Goal: Task Accomplishment & Management: Use online tool/utility

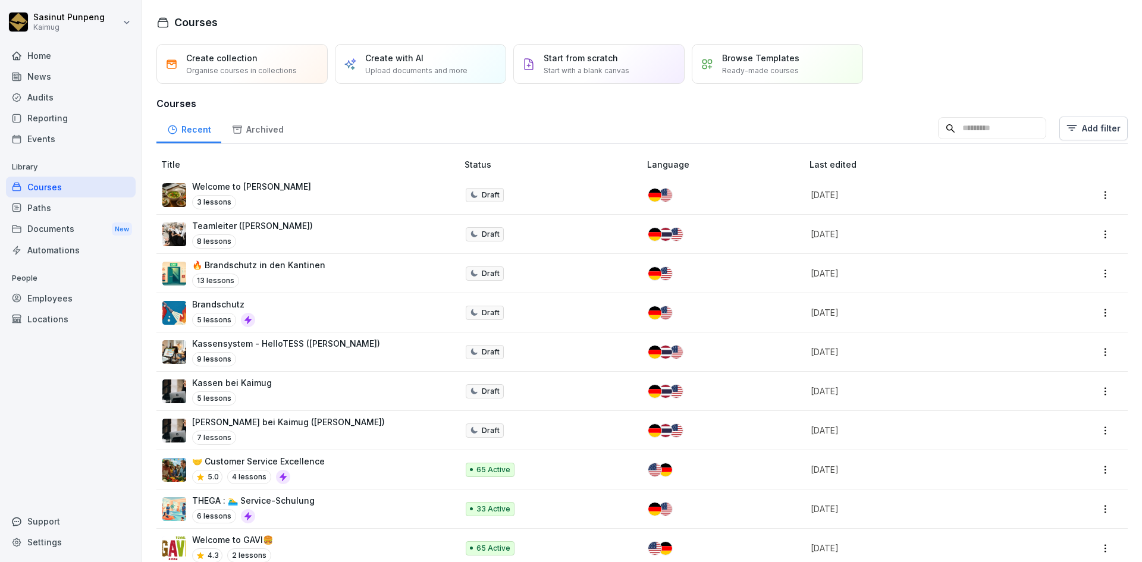
click at [981, 136] on input at bounding box center [992, 128] width 108 height 23
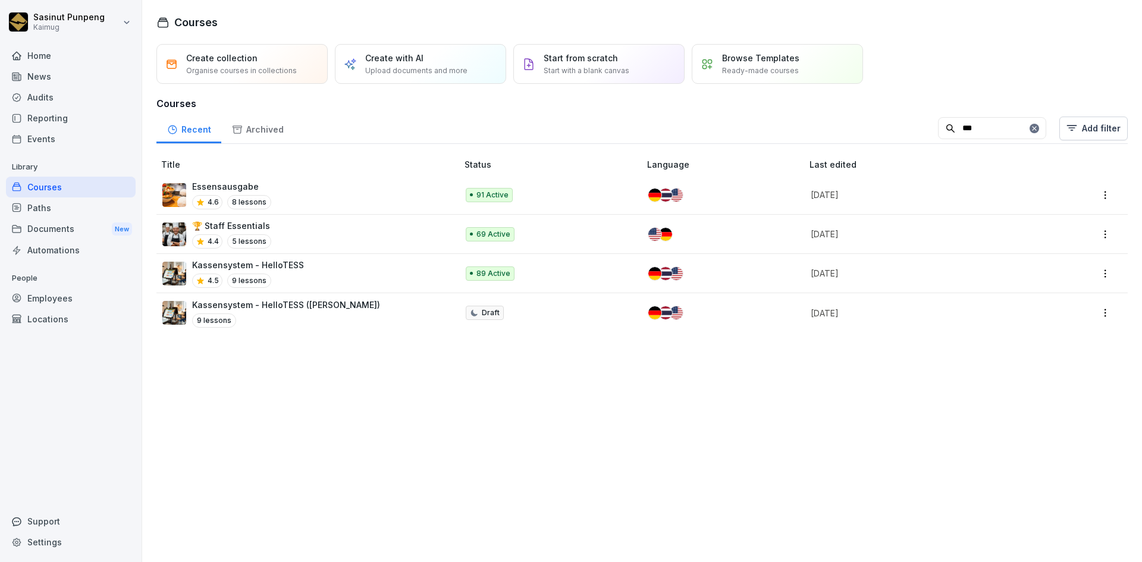
type input "***"
click at [321, 203] on div "Essensausgabe 4.6 8 lessons" at bounding box center [303, 194] width 283 height 29
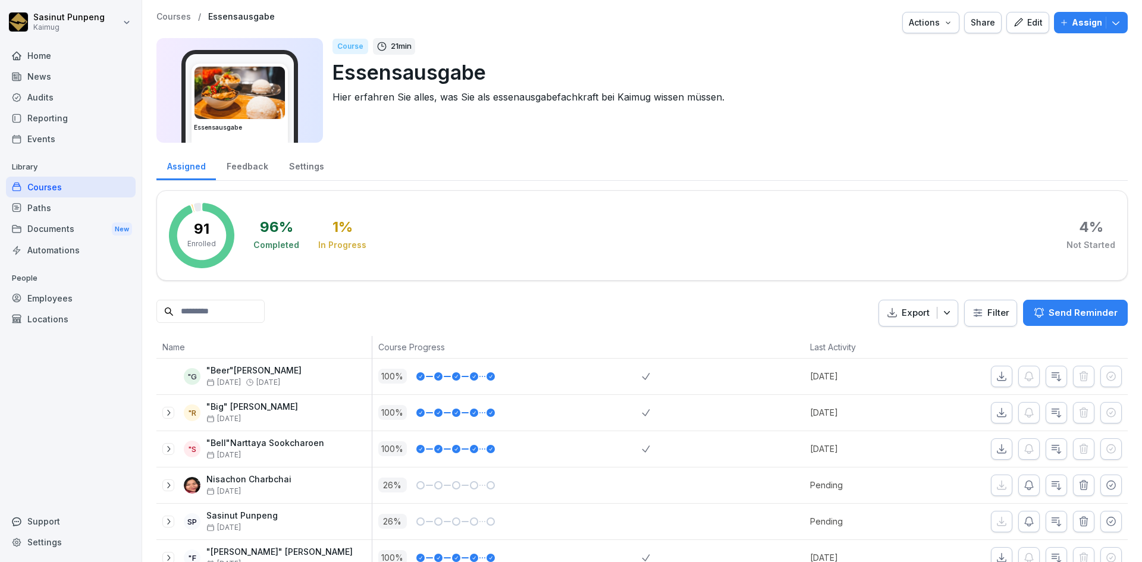
click at [1024, 18] on div "Edit" at bounding box center [1028, 22] width 30 height 13
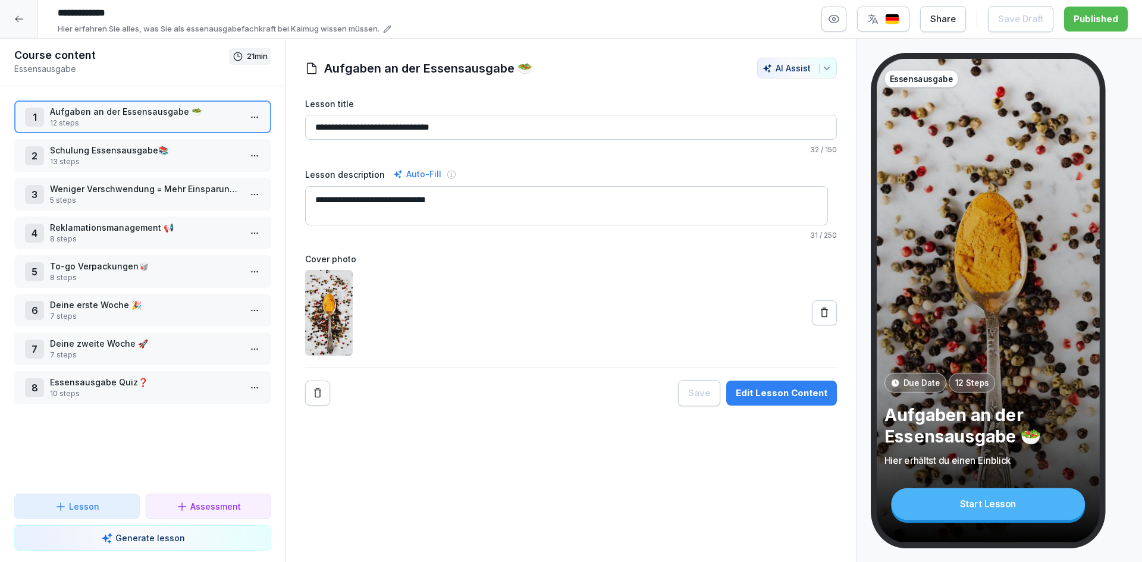
click at [773, 393] on div "Edit Lesson Content" at bounding box center [782, 393] width 92 height 13
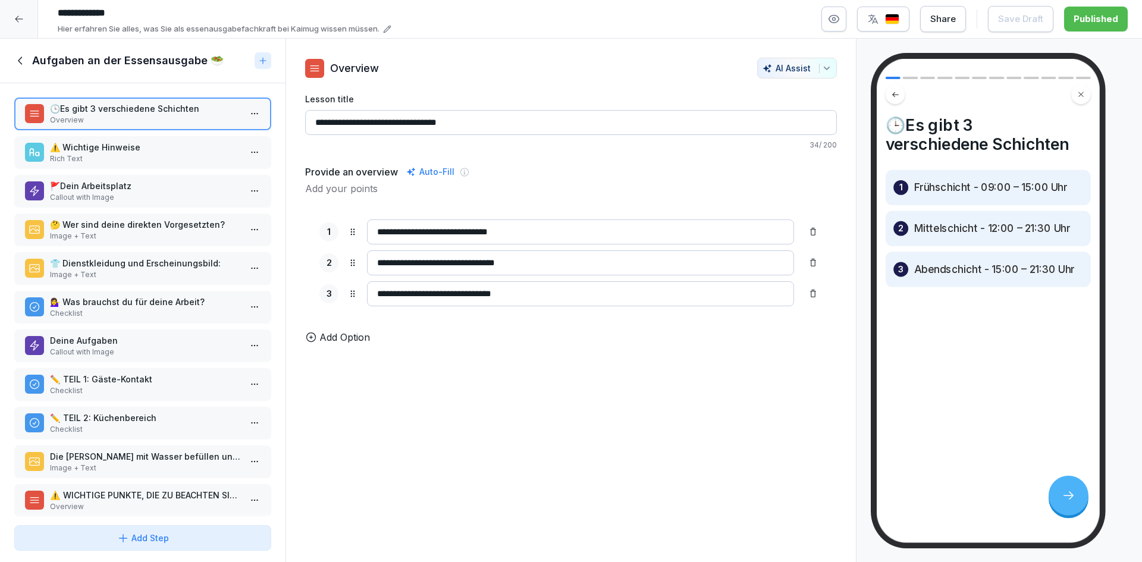
click at [142, 157] on p "Rich Text" at bounding box center [145, 158] width 190 height 11
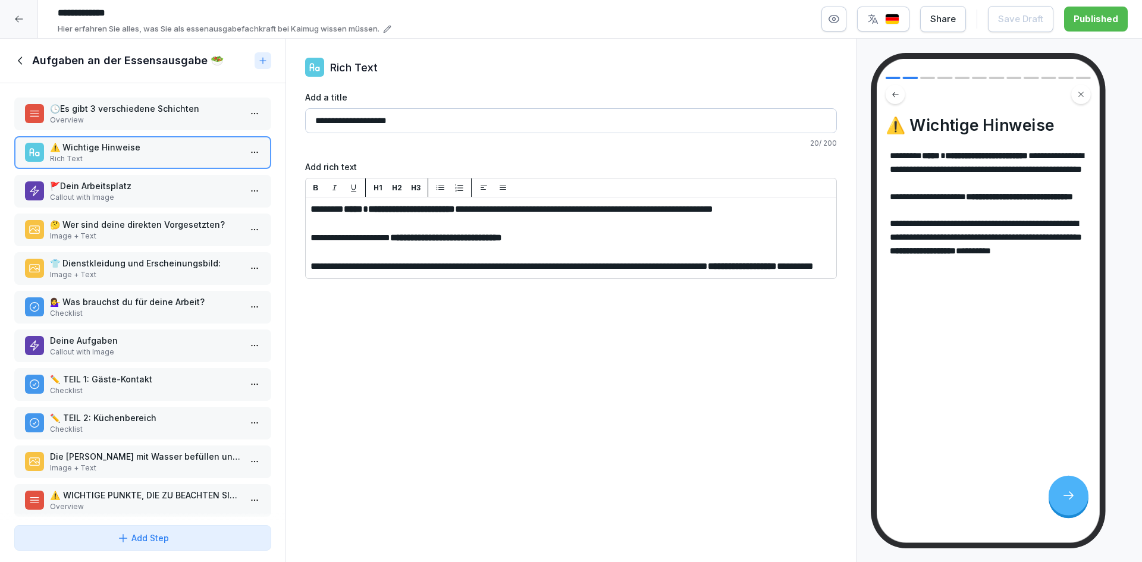
click at [142, 190] on p "🚩Dein Arbeitsplatz" at bounding box center [145, 186] width 190 height 12
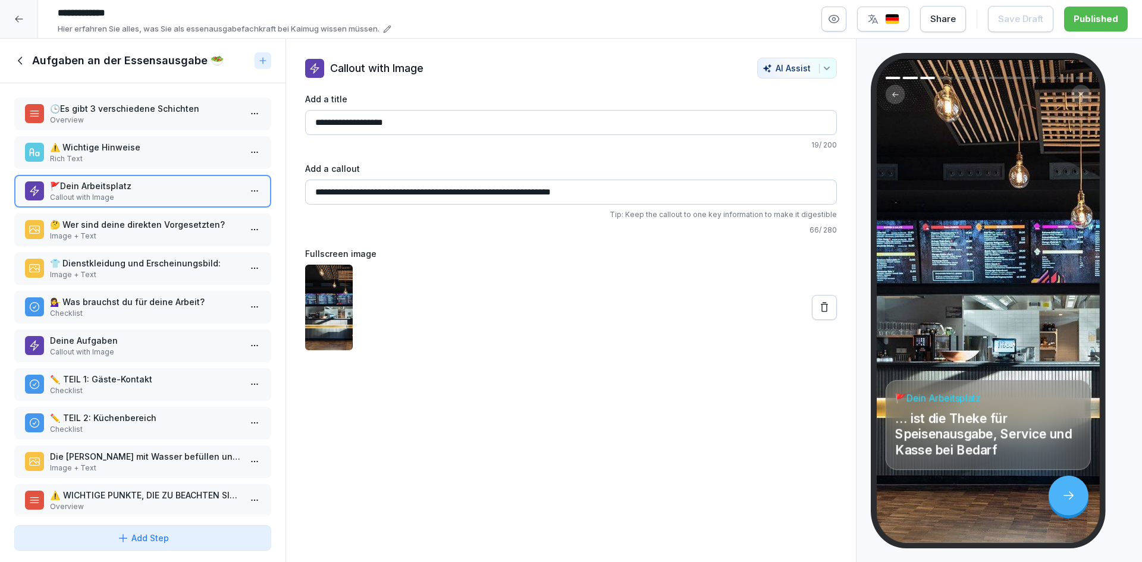
click at [154, 228] on p "🤔 Wer sind deine direkten Vorgesetzten?" at bounding box center [145, 224] width 190 height 12
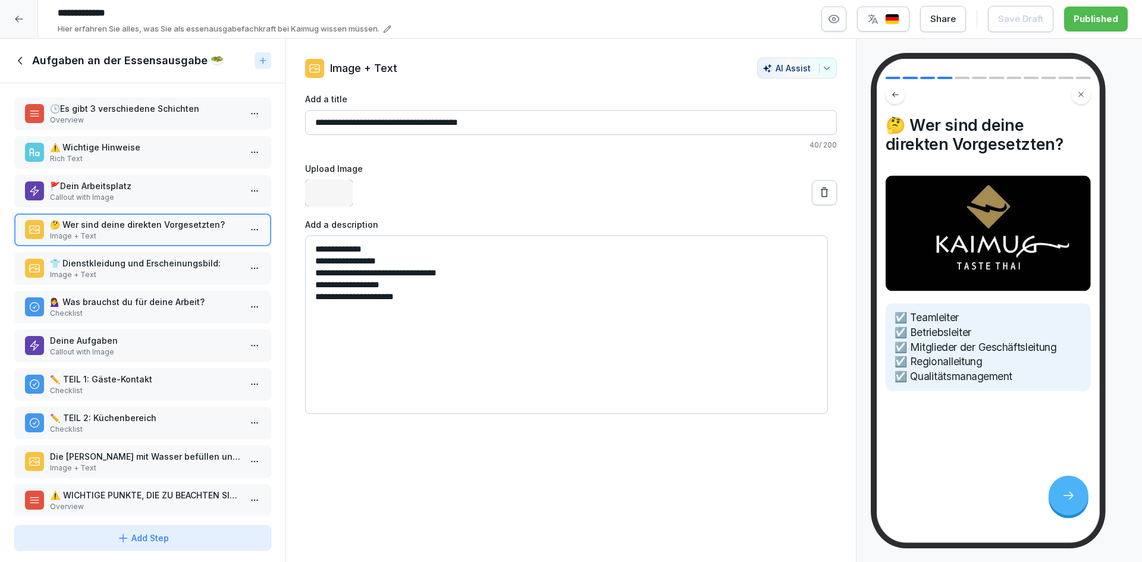
click at [158, 289] on div "🕒Es gibt 3 verschiedene Schichten Overview ⚠️ Wichtige Hinweise Rich Text 🚩Dein…" at bounding box center [143, 301] width 286 height 437
click at [150, 310] on p "Checklist" at bounding box center [145, 313] width 190 height 11
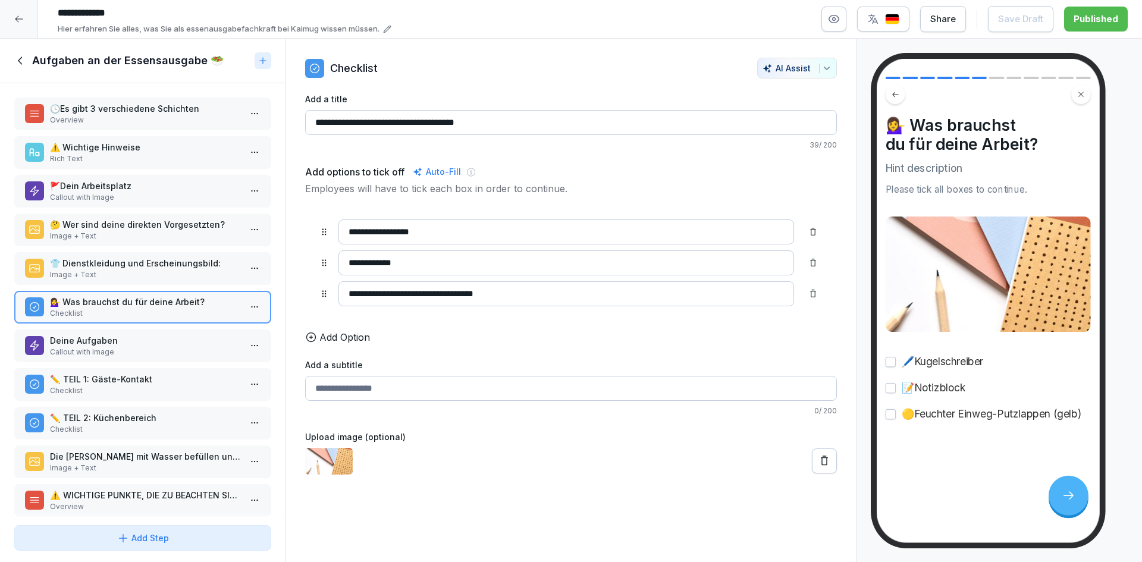
click at [156, 348] on p "Callout with Image" at bounding box center [145, 352] width 190 height 11
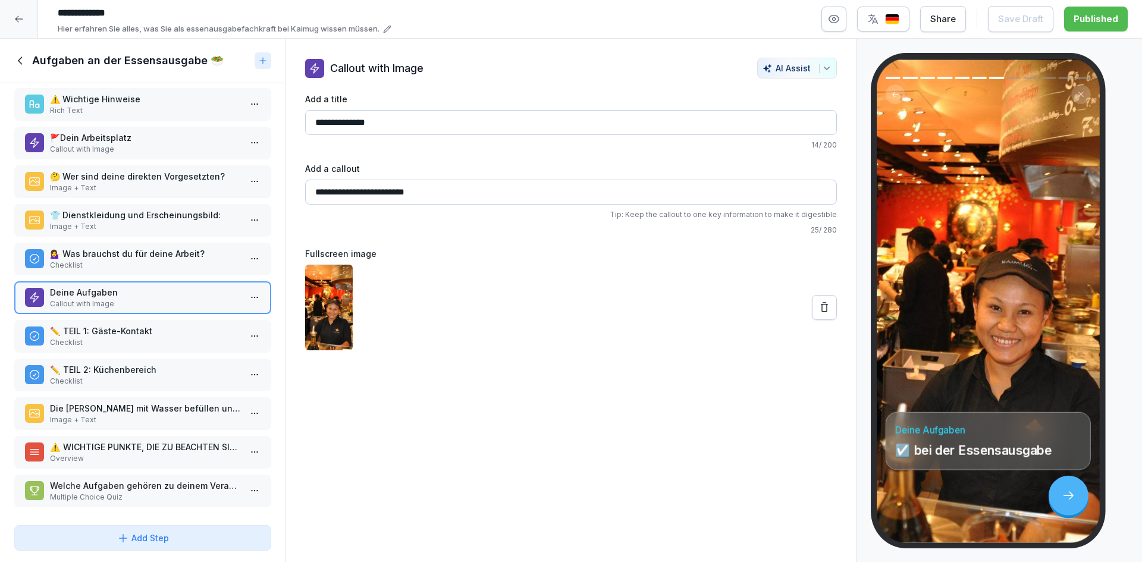
scroll to position [58, 0]
drag, startPoint x: 166, startPoint y: 404, endPoint x: 168, endPoint y: 423, distance: 19.1
click at [165, 404] on p "Die Bain Marie mit Wasser befüllen und auf 74°C einstellen 🍛" at bounding box center [145, 407] width 190 height 12
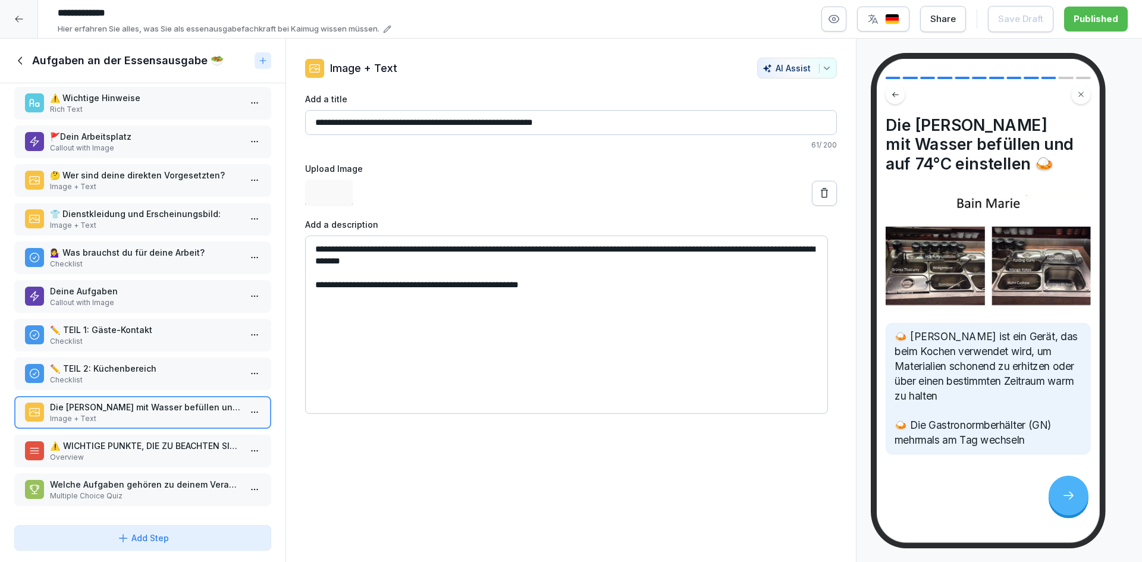
click at [172, 452] on p "Overview" at bounding box center [145, 457] width 190 height 11
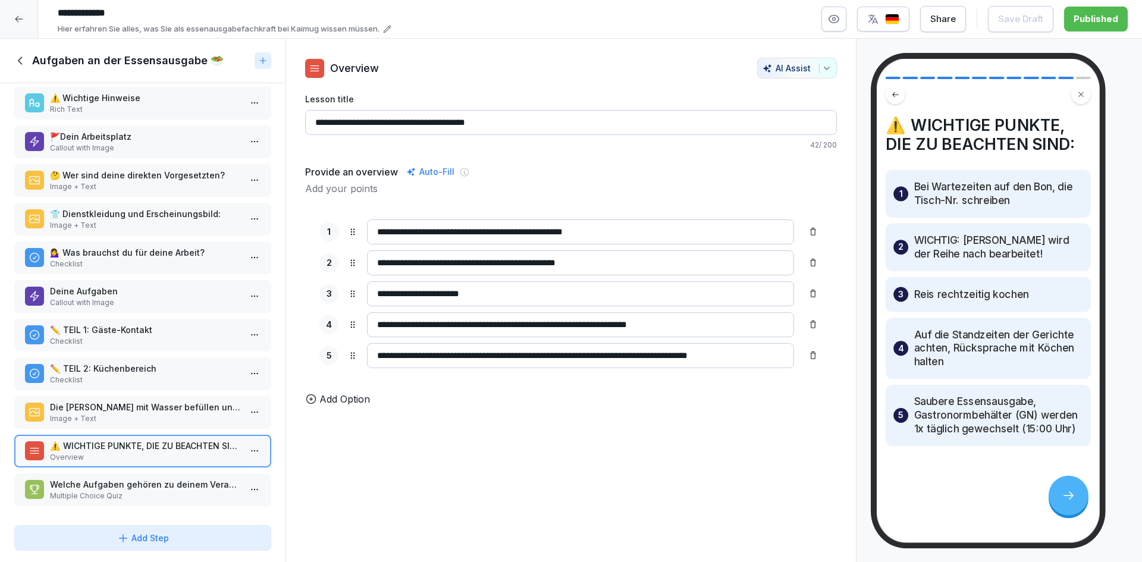
click at [165, 480] on p "Welche Aufgaben gehören zu deinem Verantwortungsbereich?" at bounding box center [145, 484] width 190 height 12
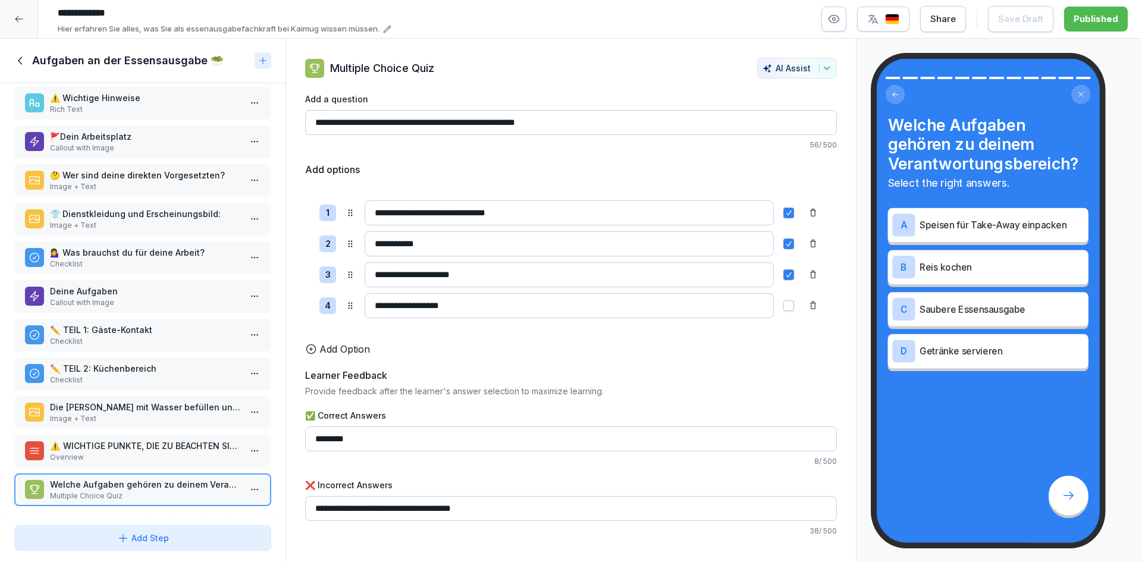
click at [147, 378] on div "✏️  TEIL 2: Küchenbereich Checklist" at bounding box center [142, 374] width 257 height 33
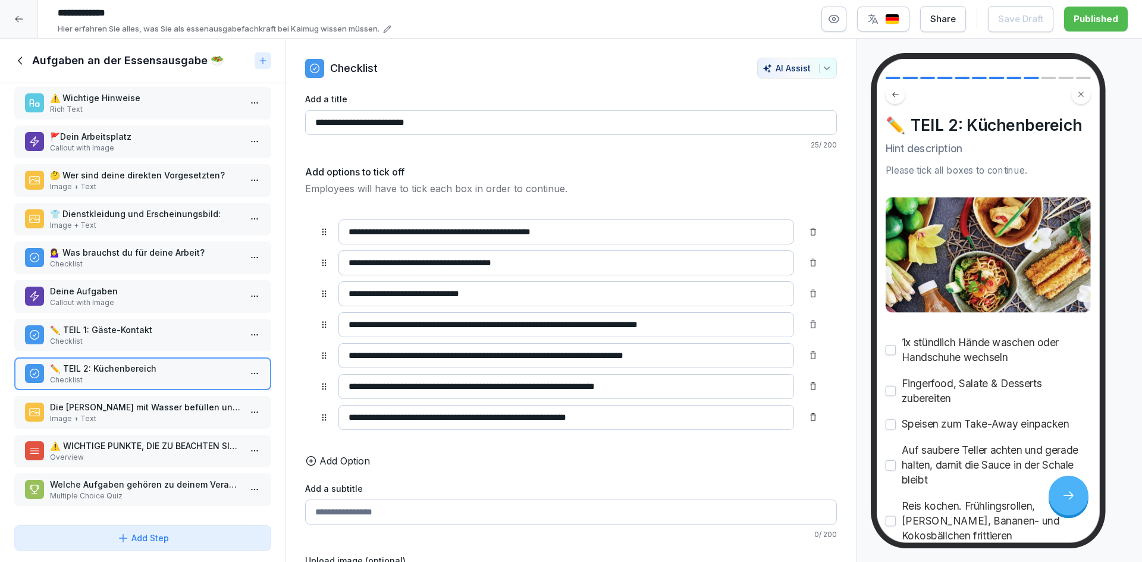
click at [145, 413] on p "Image + Text" at bounding box center [145, 418] width 190 height 11
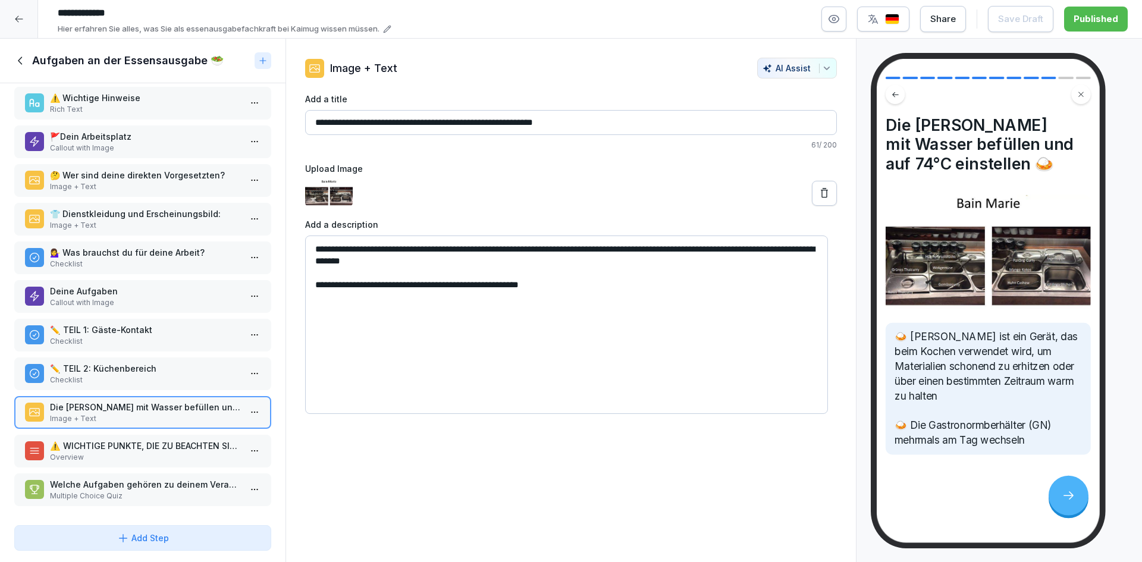
click at [32, 61] on div "Aufgaben an der Essensausgabe 🥗" at bounding box center [132, 61] width 236 height 14
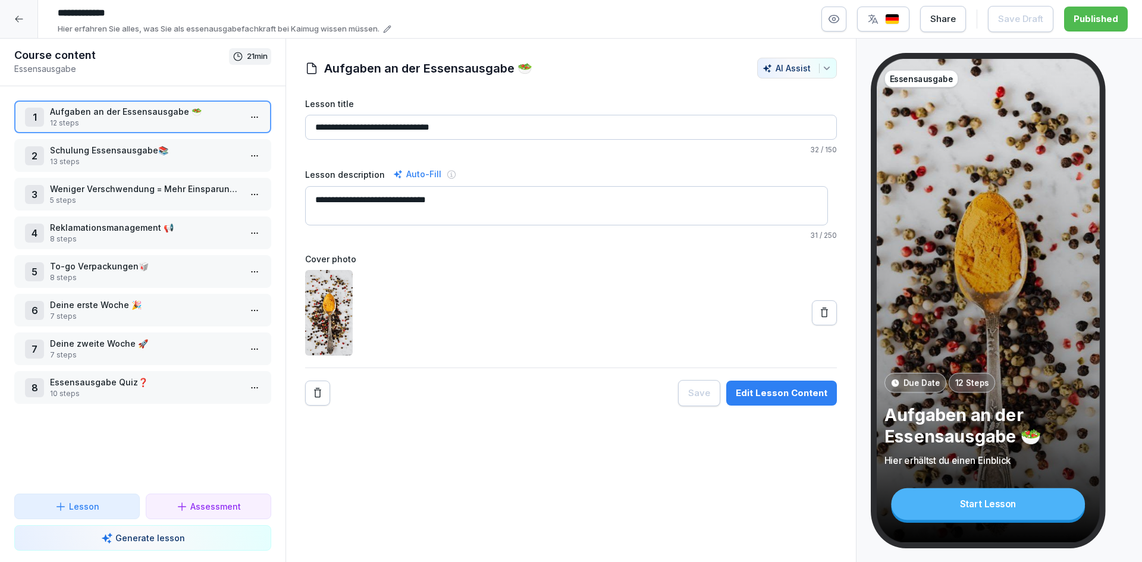
click at [118, 169] on div "2 Schulung Essensausgabe📚 13 steps" at bounding box center [142, 155] width 257 height 33
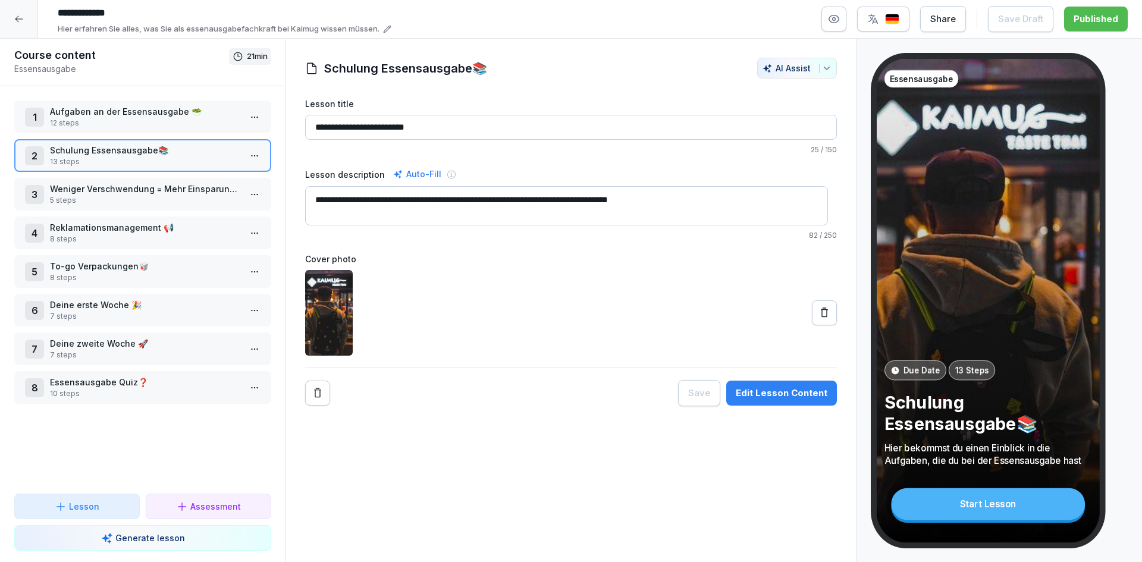
click at [763, 406] on div "**********" at bounding box center [571, 301] width 571 height 524
click at [763, 405] on button "Edit Lesson Content" at bounding box center [781, 393] width 111 height 25
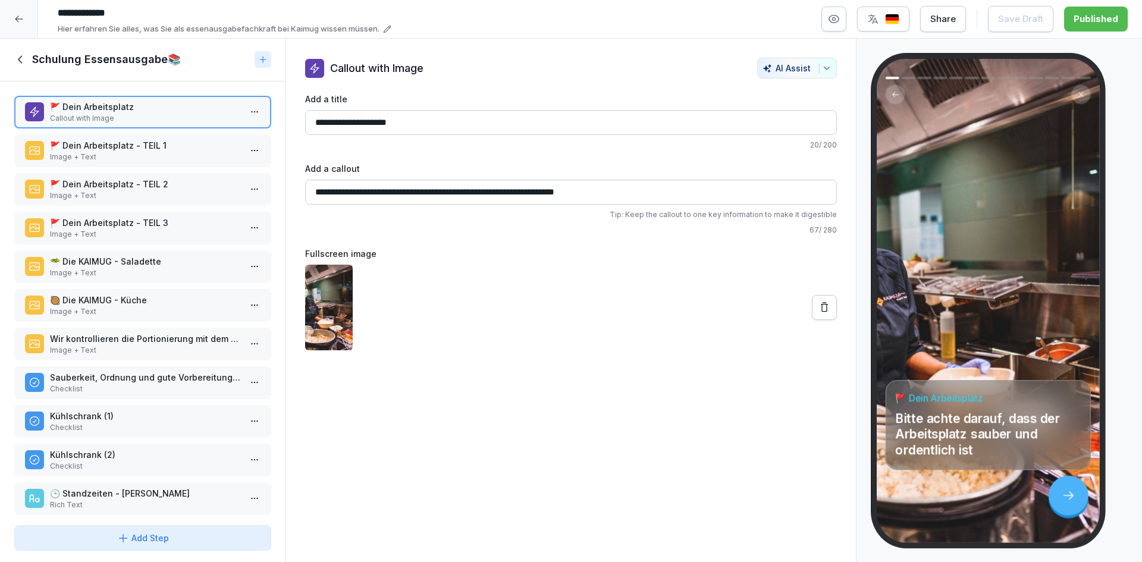
click at [147, 149] on p "🚩 Dein Arbeitsplatz - TEIL 1" at bounding box center [145, 145] width 190 height 12
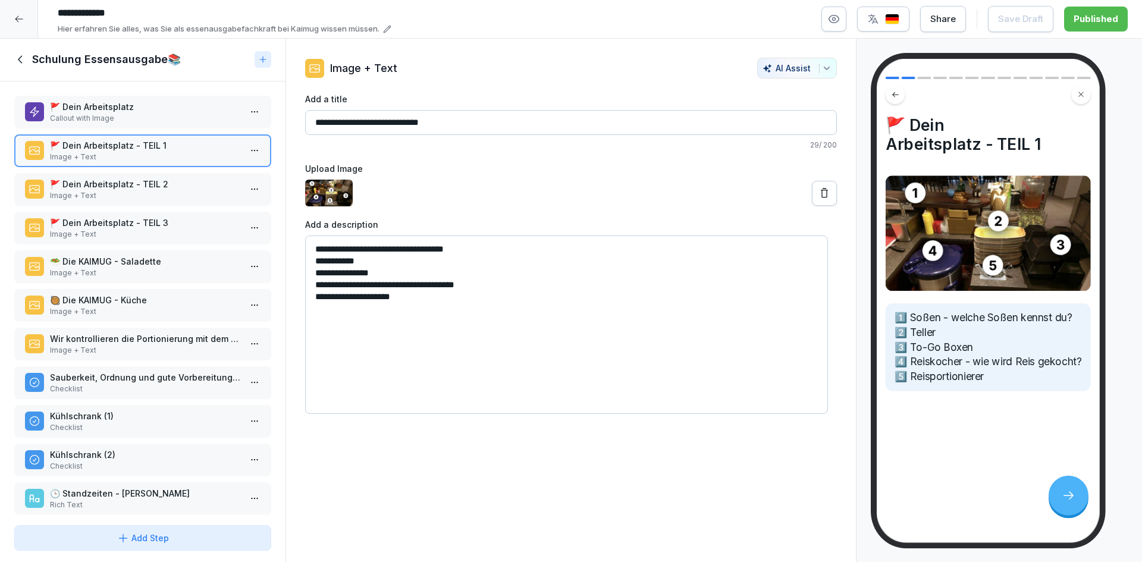
click at [140, 200] on p "Image + Text" at bounding box center [145, 195] width 190 height 11
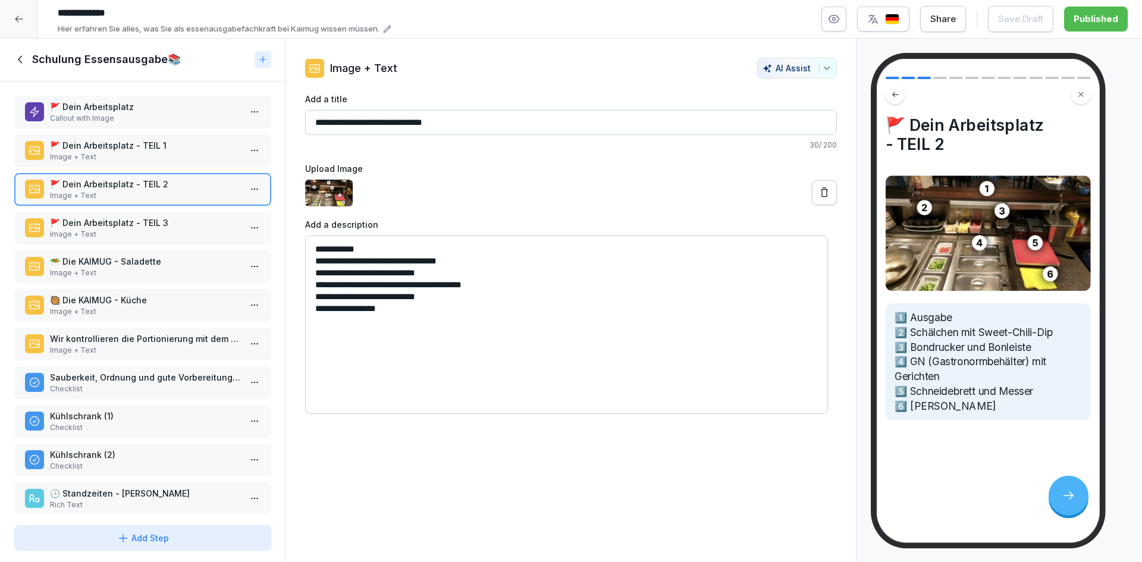
click at [150, 245] on div "🚩 Dein Arbeitsplatz Callout with Image 🚩 Dein Arbeitsplatz - TEIL 1 Image + Tex…" at bounding box center [143, 300] width 286 height 439
click at [152, 233] on p "Image + Text" at bounding box center [145, 234] width 190 height 11
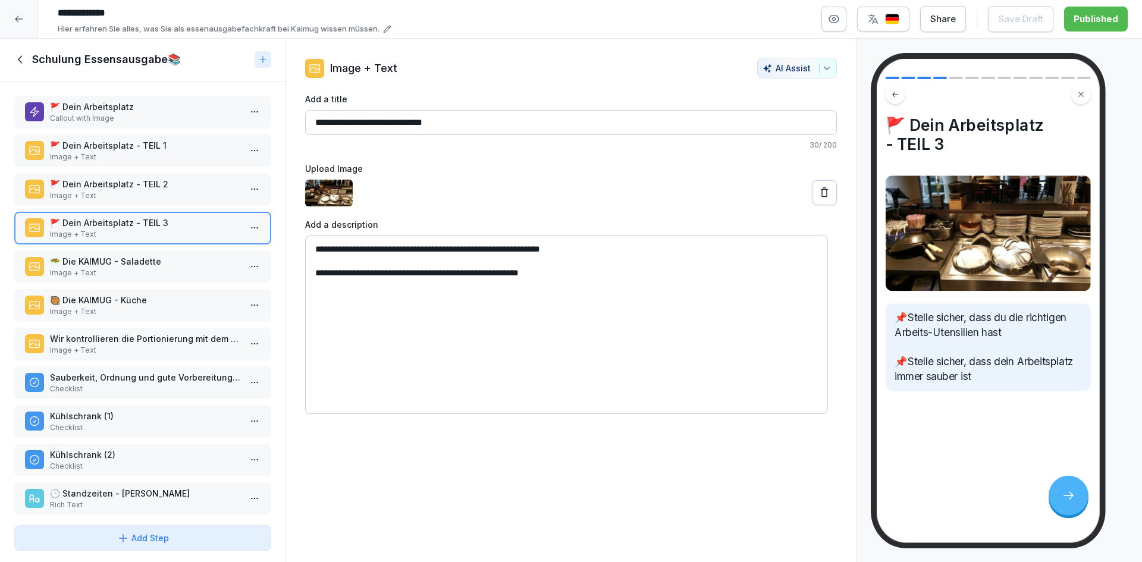
click at [172, 273] on p "Image + Text" at bounding box center [145, 273] width 190 height 11
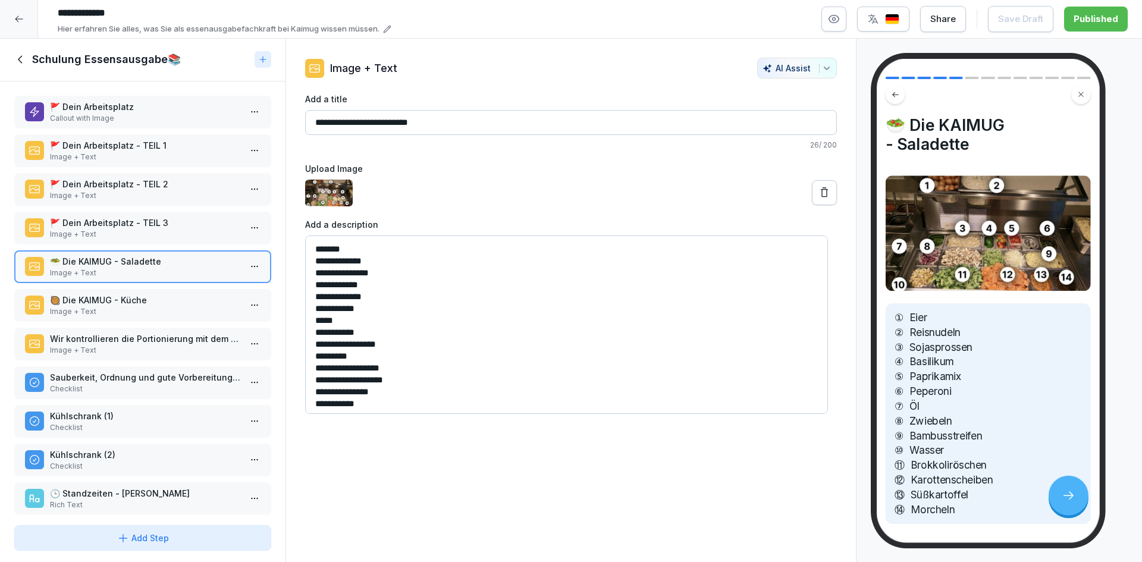
click at [14, 54] on div "Schulung Essensausgabe📚" at bounding box center [143, 60] width 286 height 43
click at [20, 59] on icon at bounding box center [20, 59] width 13 height 13
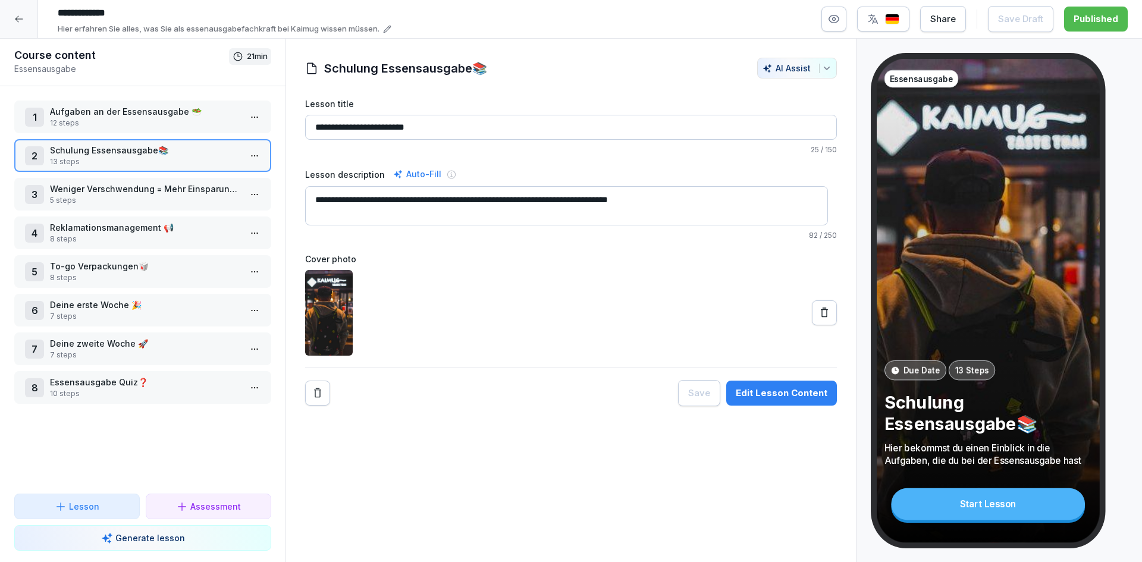
click at [24, 19] on div at bounding box center [19, 19] width 38 height 38
click at [14, 23] on html "**********" at bounding box center [571, 281] width 1142 height 562
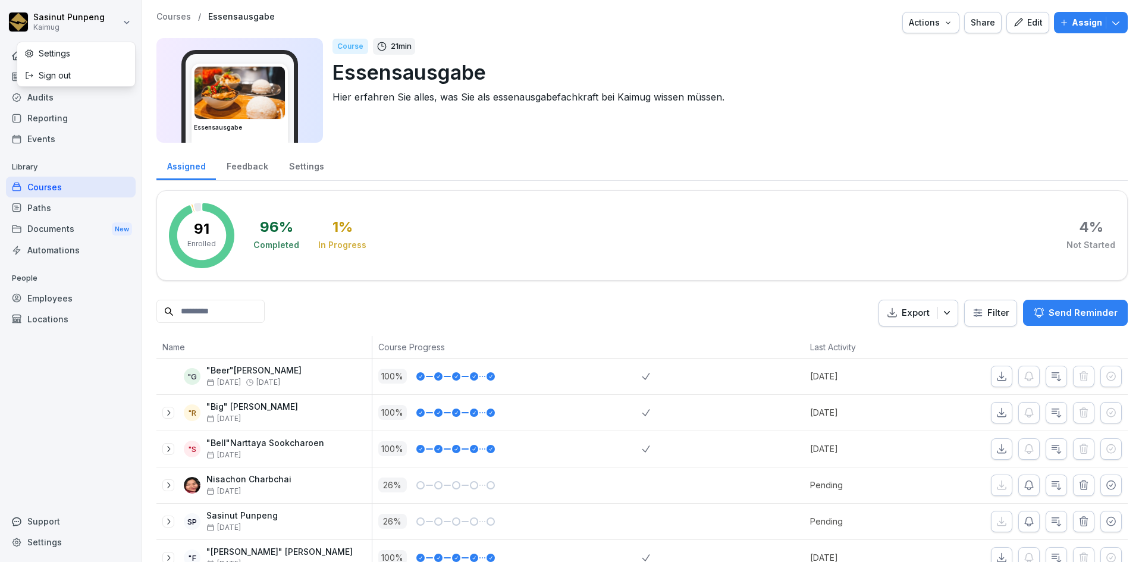
click at [64, 193] on html "Sasinut Punpeng Kaimug Home News Audits Reporting Events Library Courses Paths …" at bounding box center [571, 281] width 1142 height 562
click at [160, 16] on p "Courses" at bounding box center [173, 17] width 35 height 10
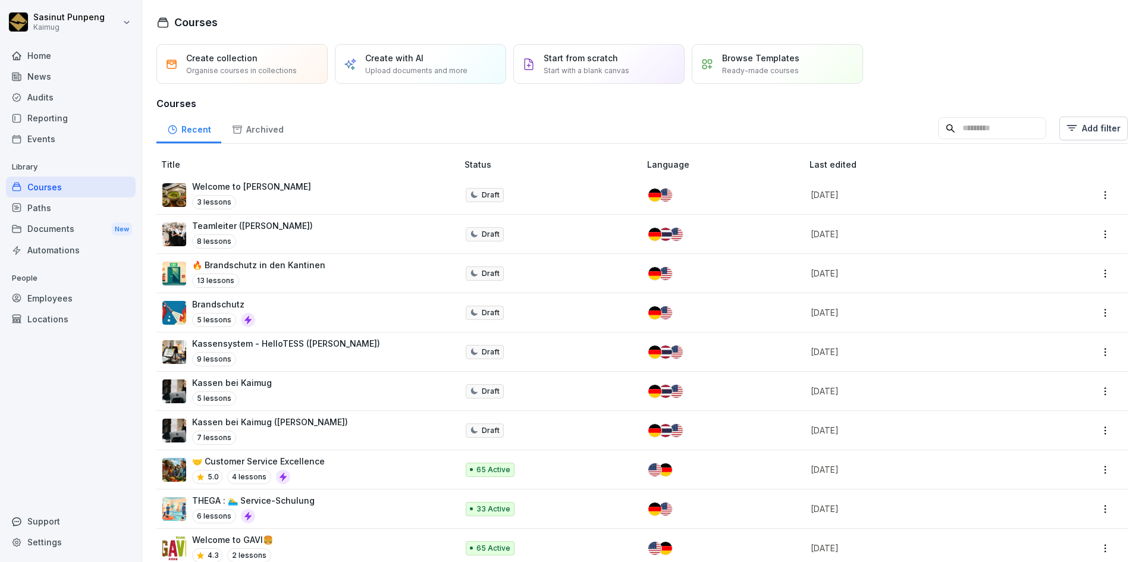
click at [971, 132] on input at bounding box center [992, 128] width 108 height 23
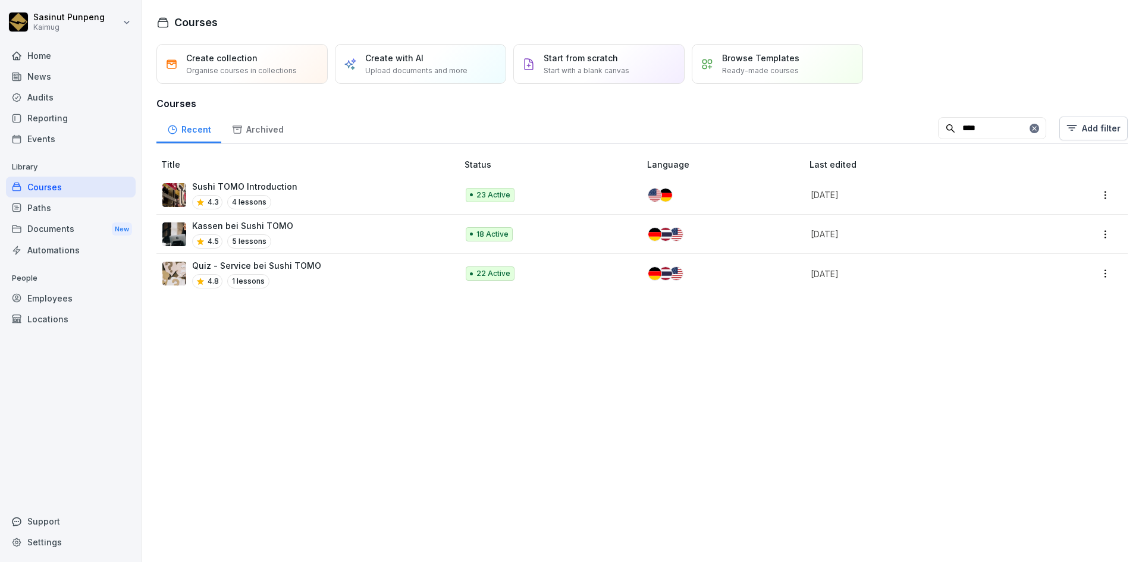
type input "****"
click at [376, 197] on div "Sushi TOMO Introduction 4.3 4 lessons" at bounding box center [303, 194] width 283 height 29
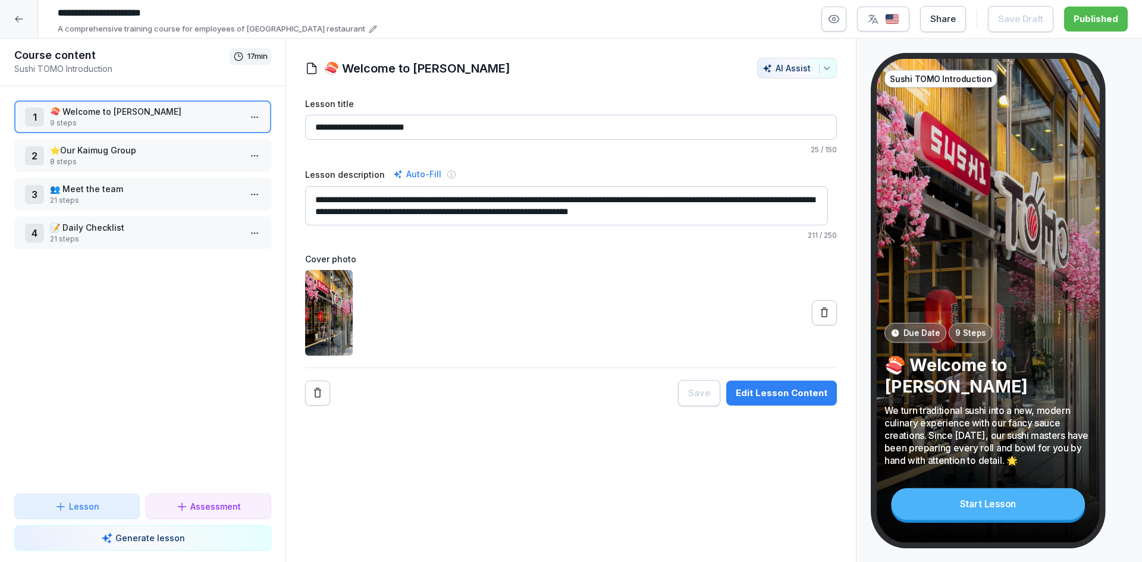
click at [165, 155] on p "⭐​Our Kaimug Group" at bounding box center [145, 150] width 190 height 12
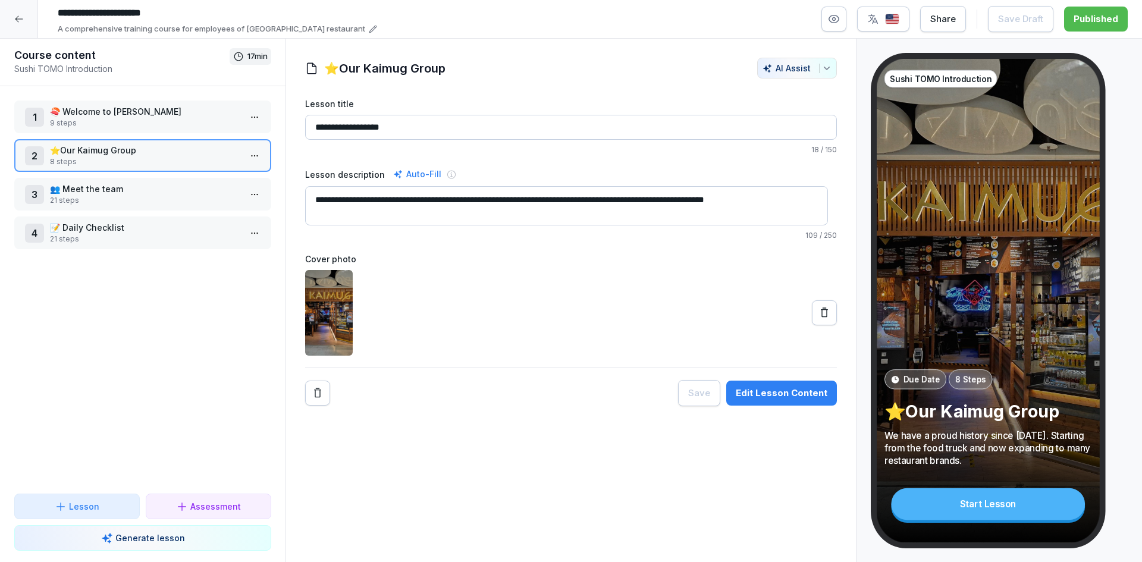
click at [145, 228] on p "📝 Daily Checklist" at bounding box center [145, 227] width 190 height 12
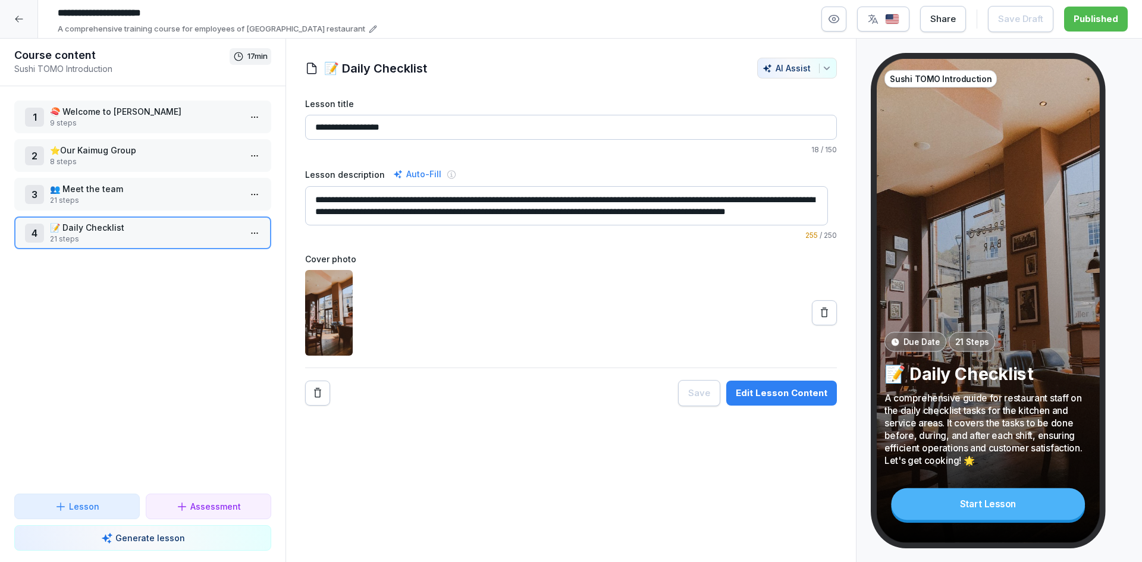
click at [766, 392] on div "Edit Lesson Content" at bounding box center [782, 393] width 92 height 13
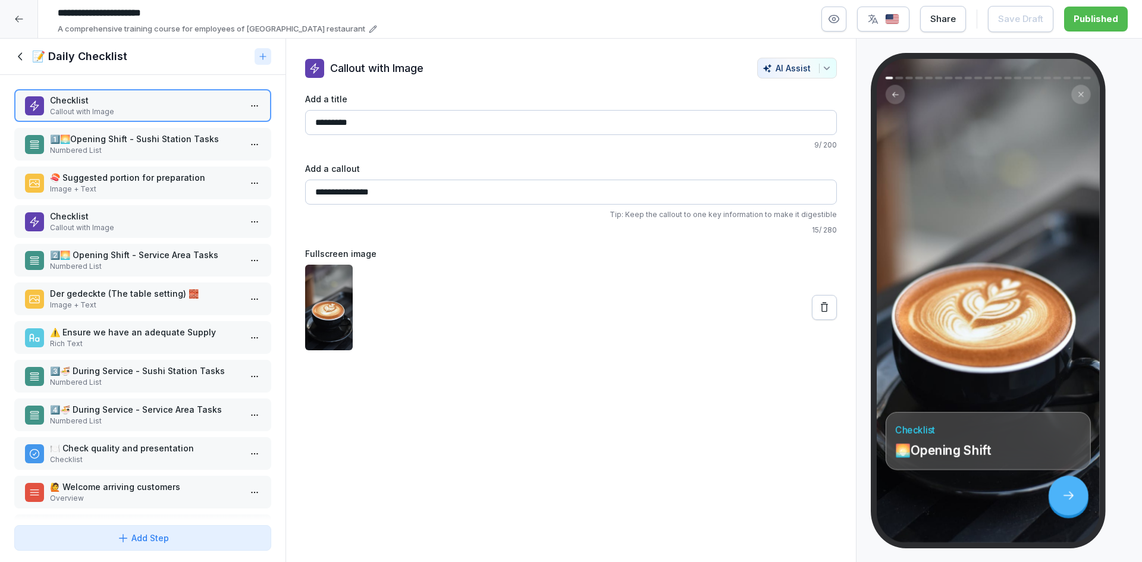
click at [127, 167] on div "🍣 Suggested portion for preparation Image + Text" at bounding box center [142, 183] width 257 height 33
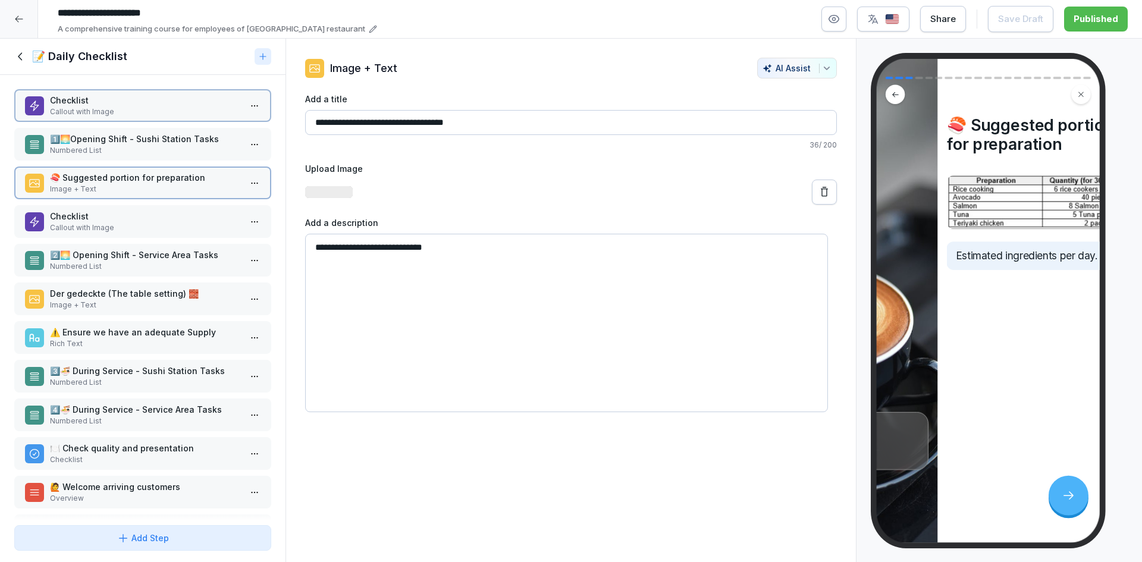
click at [128, 145] on p "Numbered List" at bounding box center [145, 150] width 190 height 11
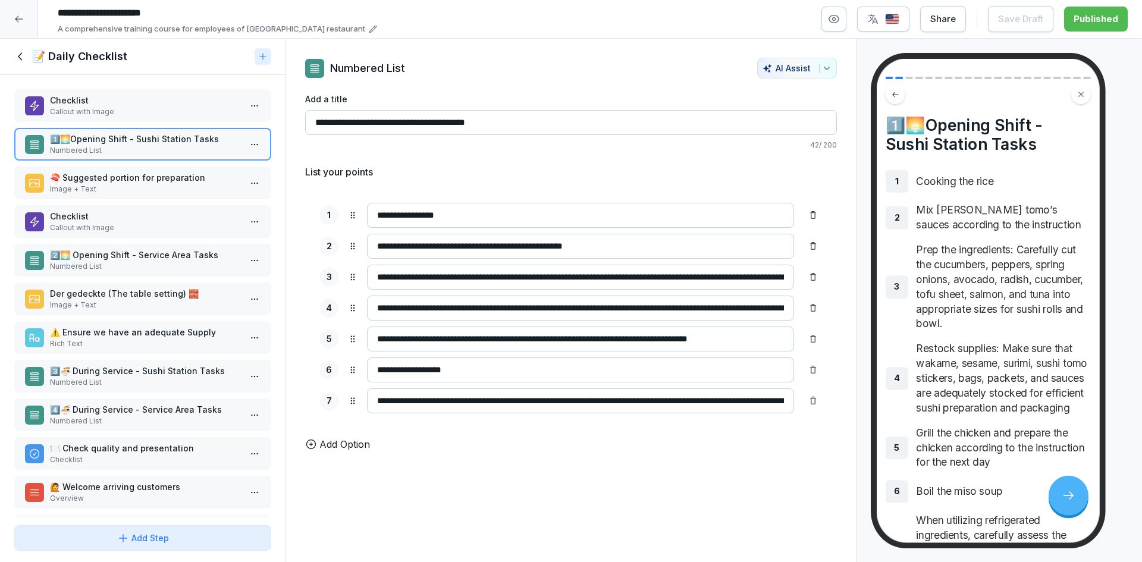
click at [106, 256] on p "2️⃣🌅 Opening Shift - Service Area Tasks" at bounding box center [145, 255] width 190 height 12
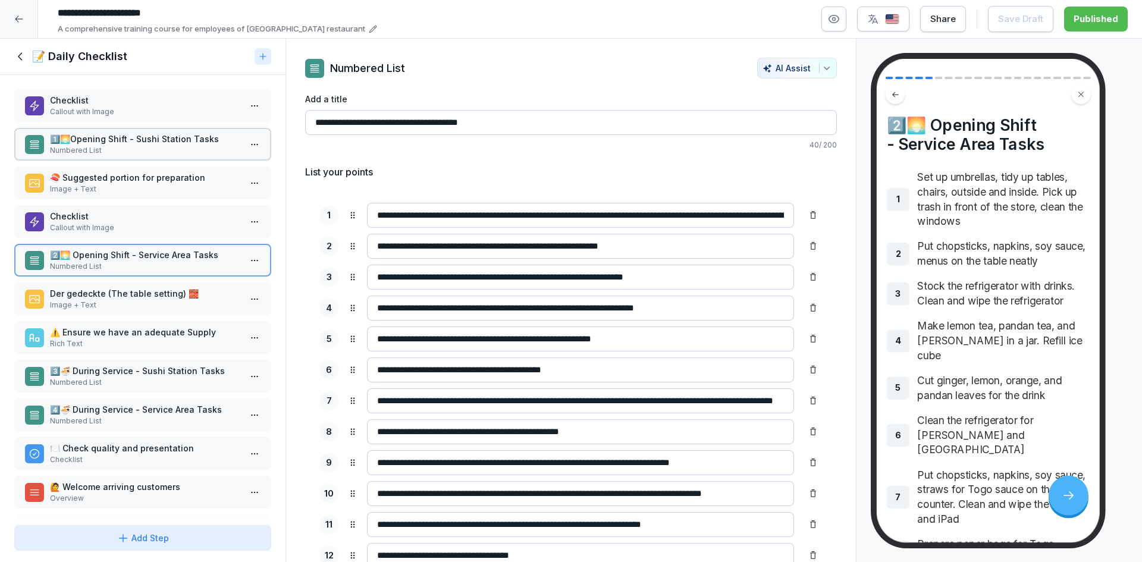
click at [106, 296] on p "Der gedeckte (The table setting) 🧱" at bounding box center [145, 293] width 190 height 12
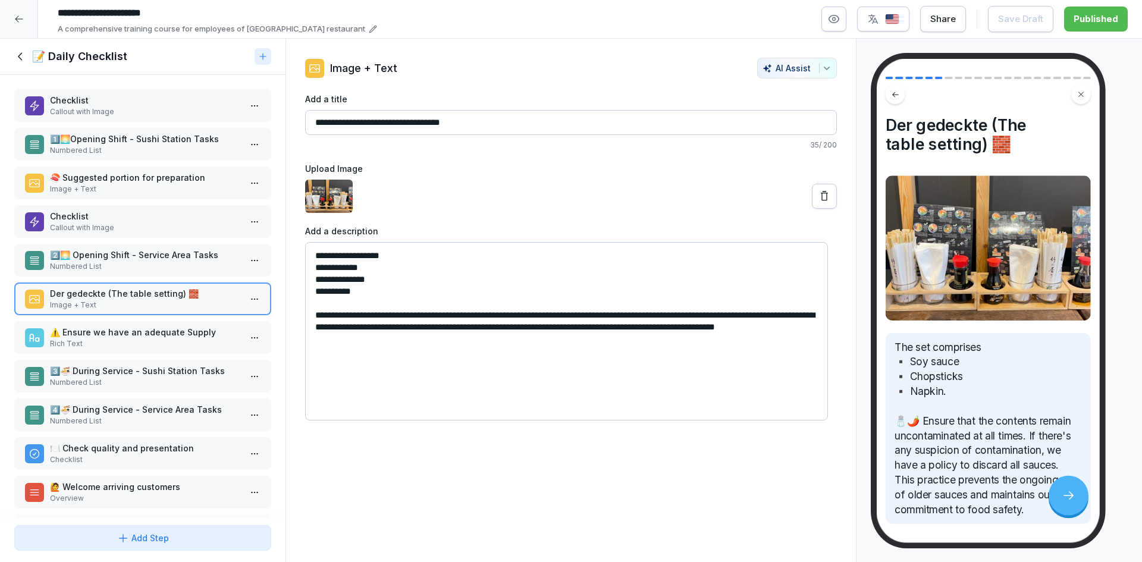
click at [116, 338] on p "⚠️​ Ensure we have an adequate Supply" at bounding box center [145, 332] width 190 height 12
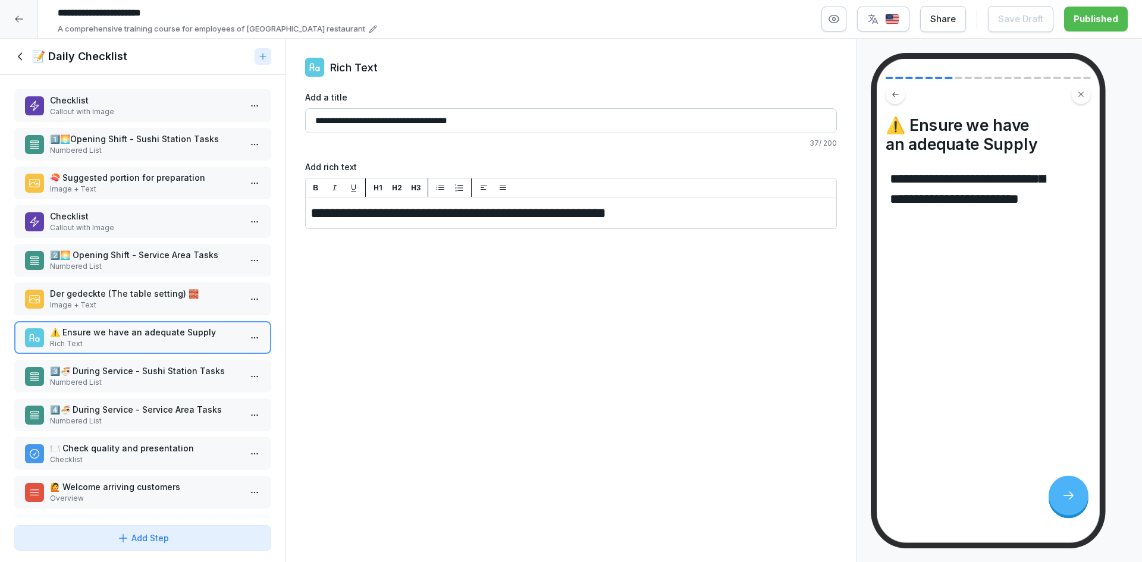
click at [130, 369] on p "3️⃣​🍜 During Service - Sushi Station Tasks" at bounding box center [145, 371] width 190 height 12
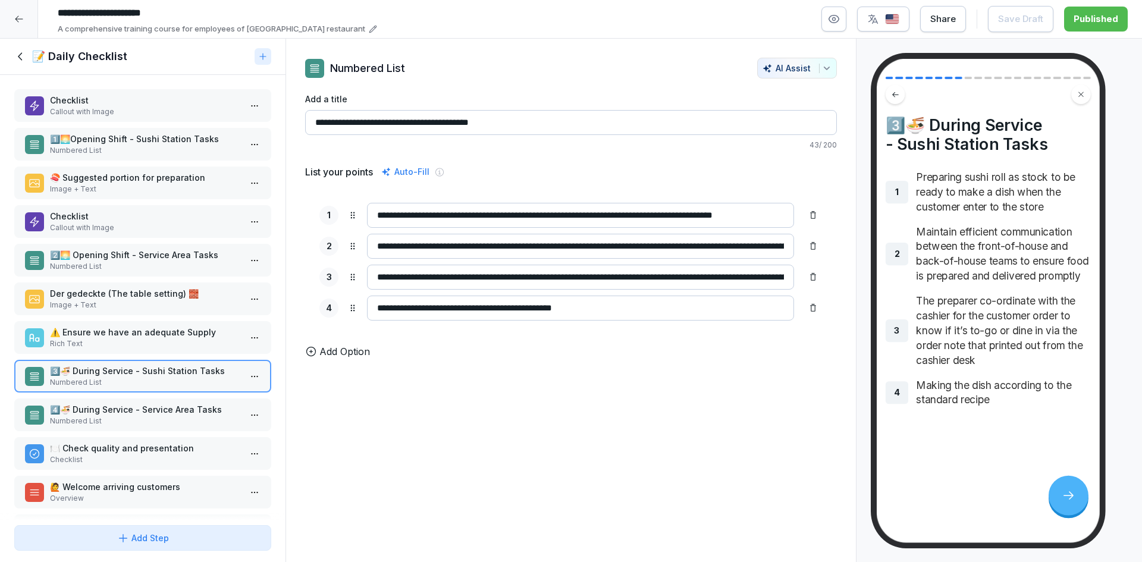
click at [174, 416] on p "Numbered List" at bounding box center [145, 421] width 190 height 11
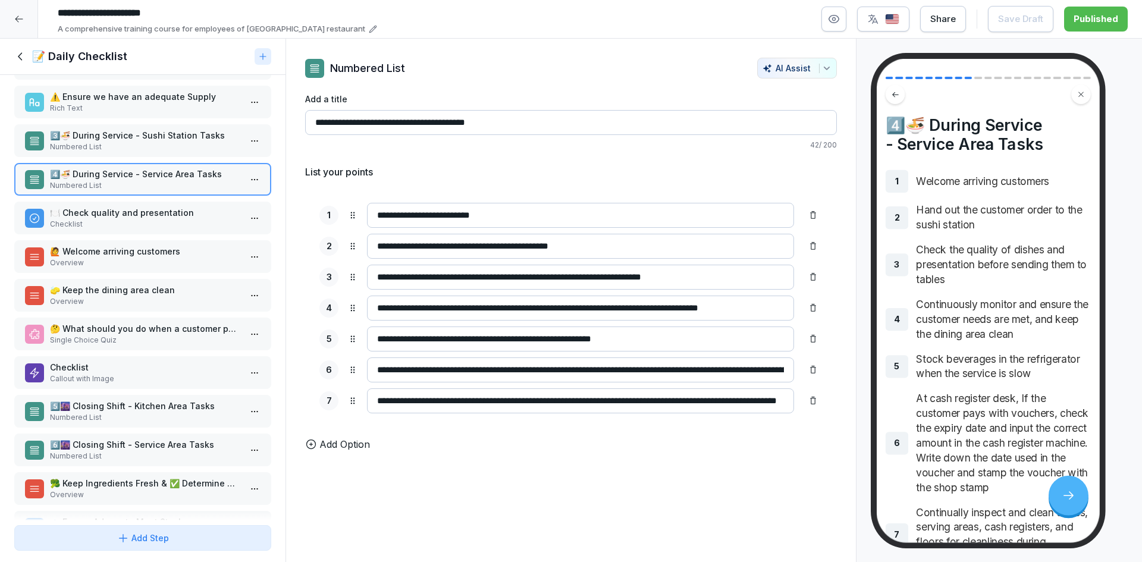
scroll to position [238, 0]
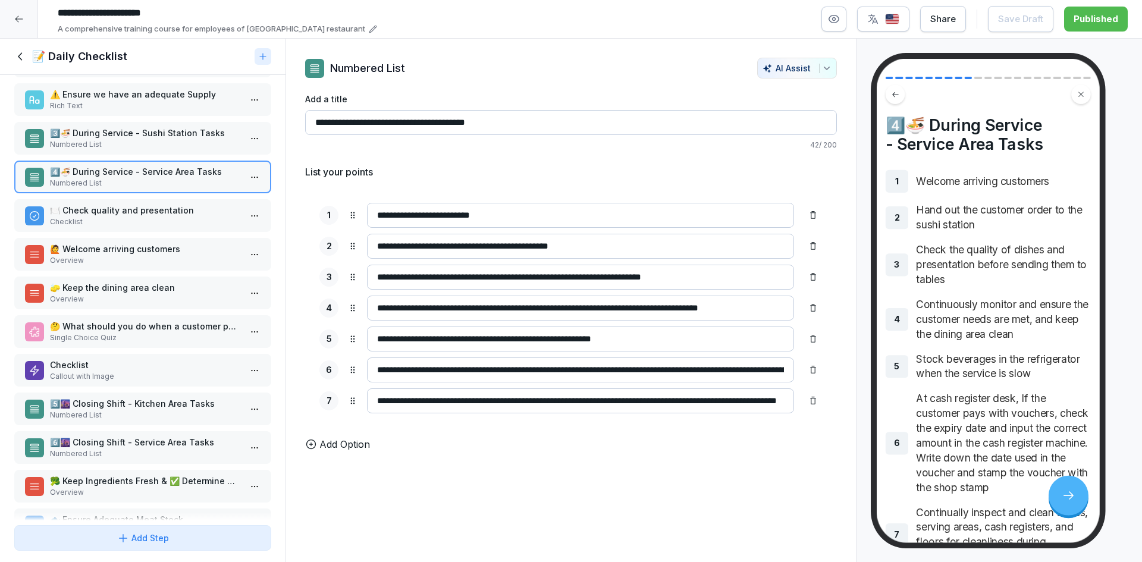
click at [129, 333] on p "Single Choice Quiz" at bounding box center [145, 338] width 190 height 11
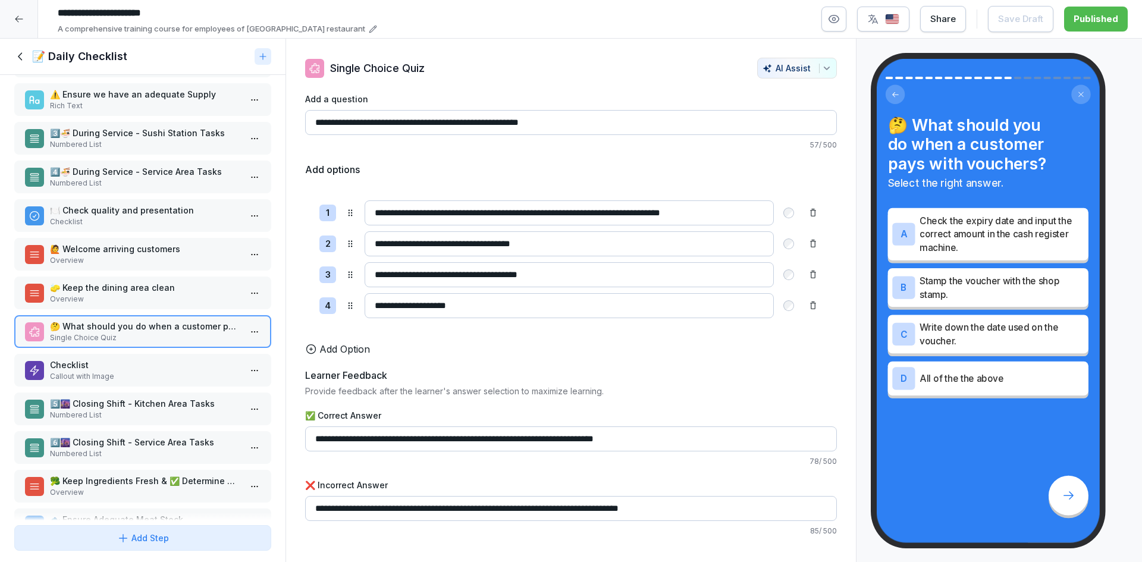
click at [145, 292] on p "🧽 Keep the dining area clean" at bounding box center [145, 287] width 190 height 12
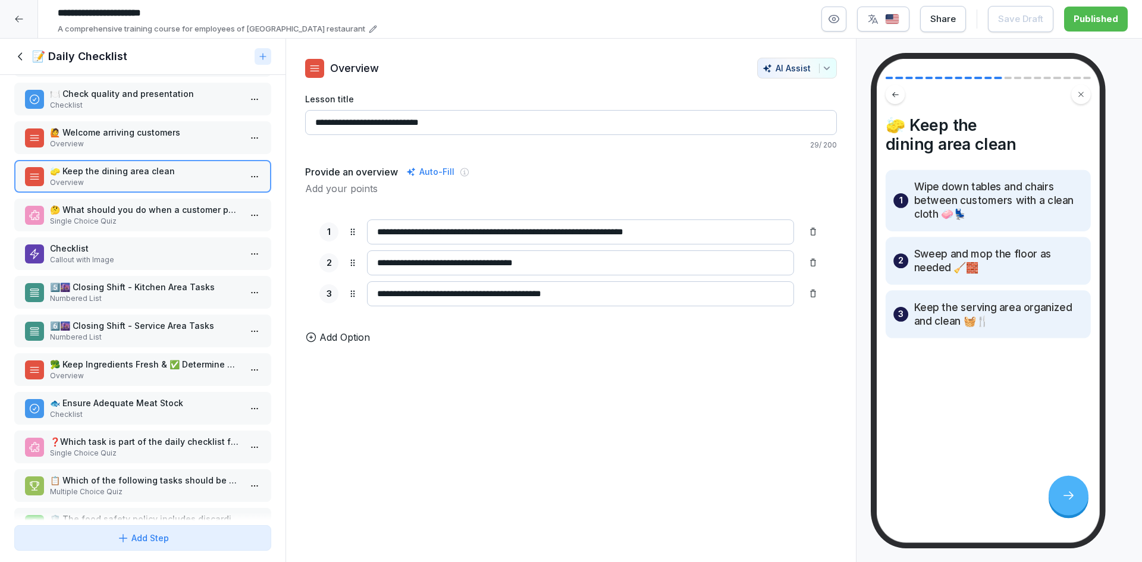
scroll to position [398, 0]
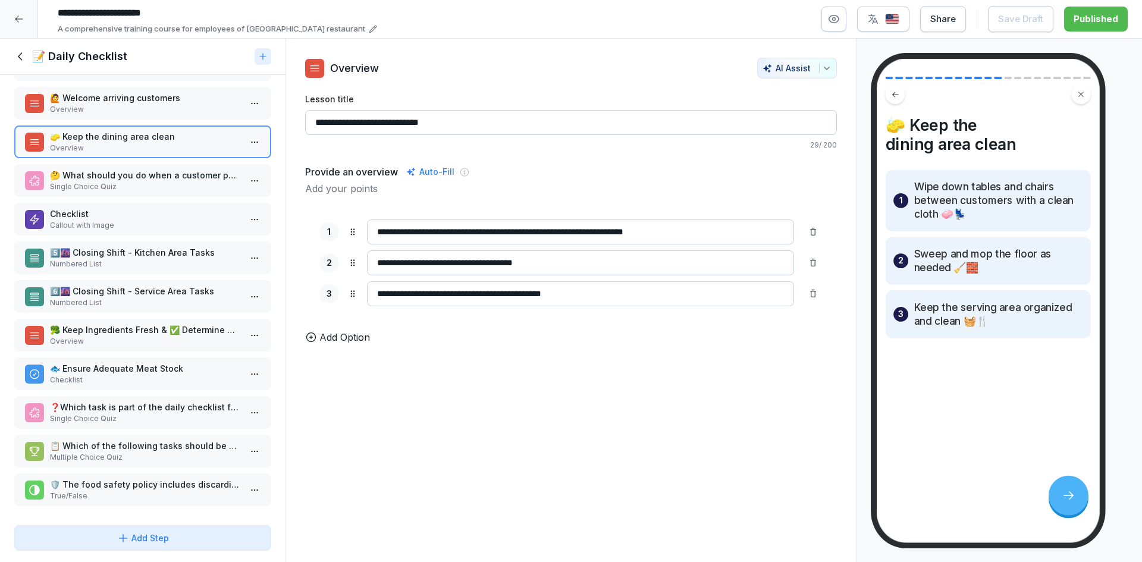
click at [130, 307] on div "Checklist Callout with Image 1️⃣​🌅Opening Shift - Sushi Station Tasks Numbered …" at bounding box center [143, 298] width 286 height 446
click at [130, 325] on p "🥦 Keep Ingredients Fresh & ✅ Determine Condition of Ingredients" at bounding box center [145, 330] width 190 height 12
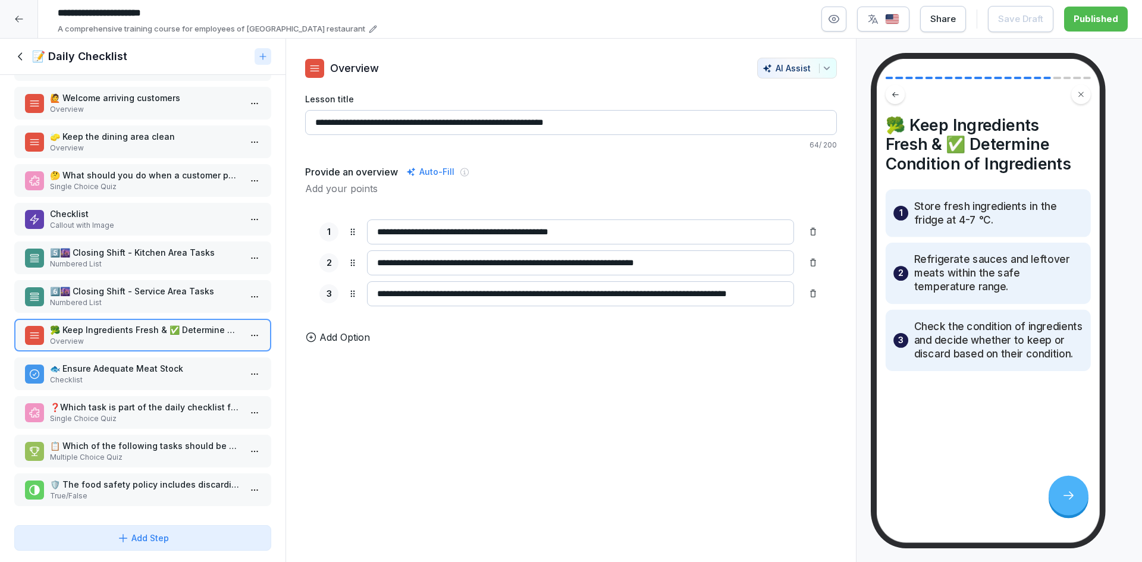
click at [142, 297] on p "Numbered List" at bounding box center [145, 302] width 190 height 11
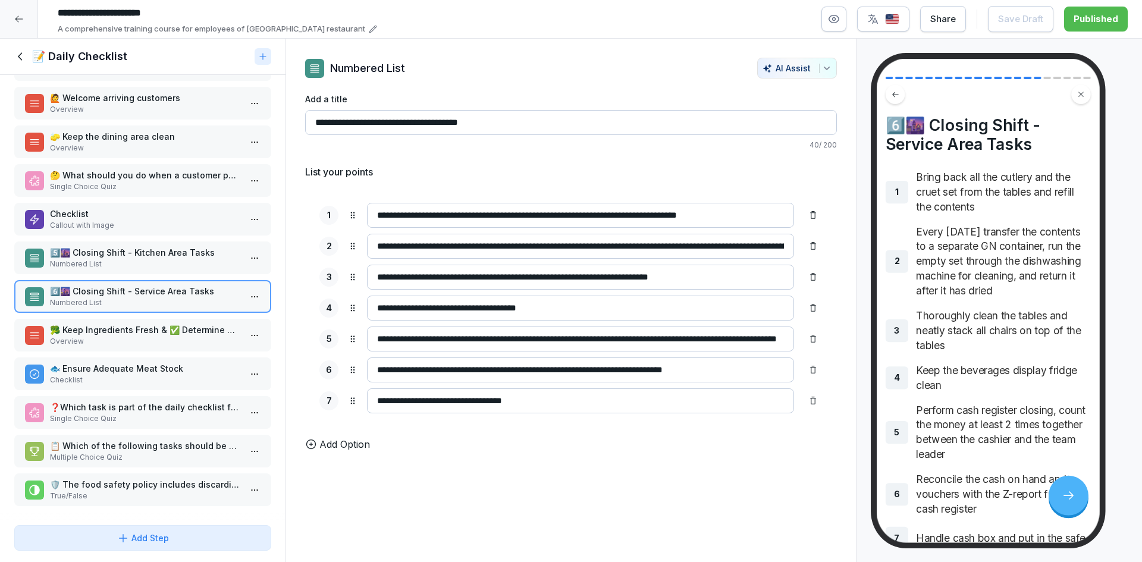
click at [142, 264] on div "5️⃣​🌆 Closing Shift - Kitchen Area Tasks Numbered List" at bounding box center [142, 258] width 257 height 33
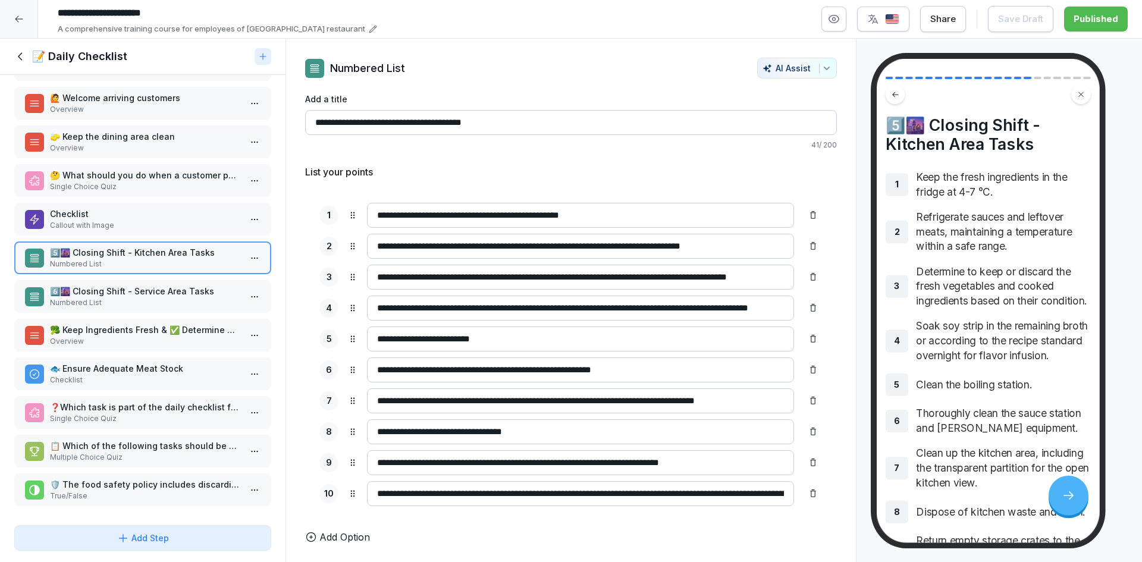
click at [152, 346] on div "Checklist Callout with Image 1️⃣​🌅Opening Shift - Sushi Station Tasks Numbered …" at bounding box center [143, 298] width 286 height 446
drag, startPoint x: 152, startPoint y: 362, endPoint x: 152, endPoint y: 394, distance: 31.5
click at [152, 363] on p "🐟​ Ensure Adequate Meat Stock" at bounding box center [145, 368] width 190 height 12
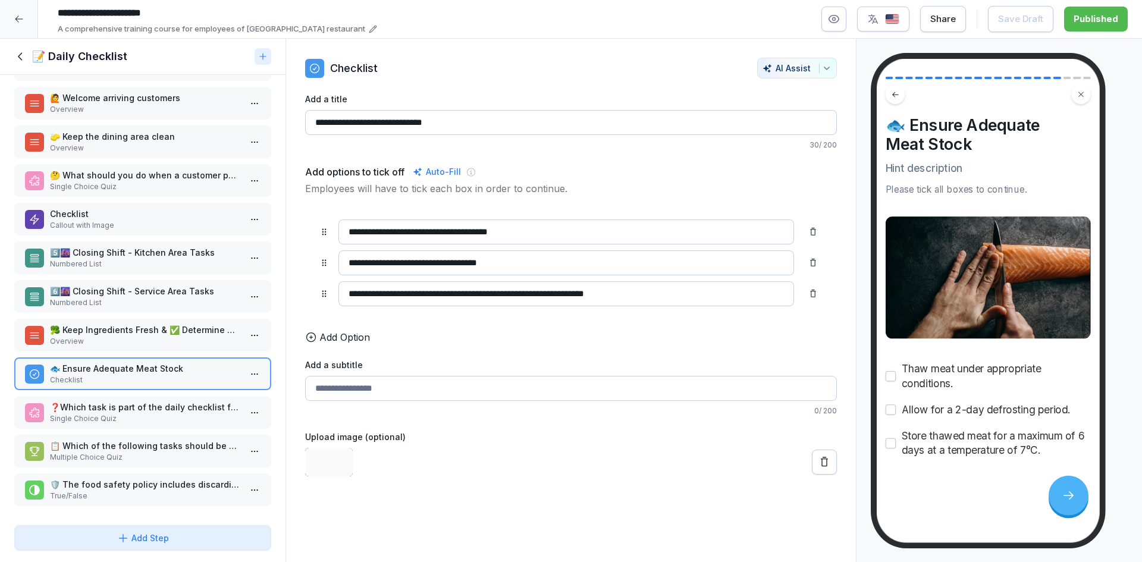
click at [153, 401] on p "❓Which task is part of the daily checklist for the opening shift?" at bounding box center [145, 407] width 190 height 12
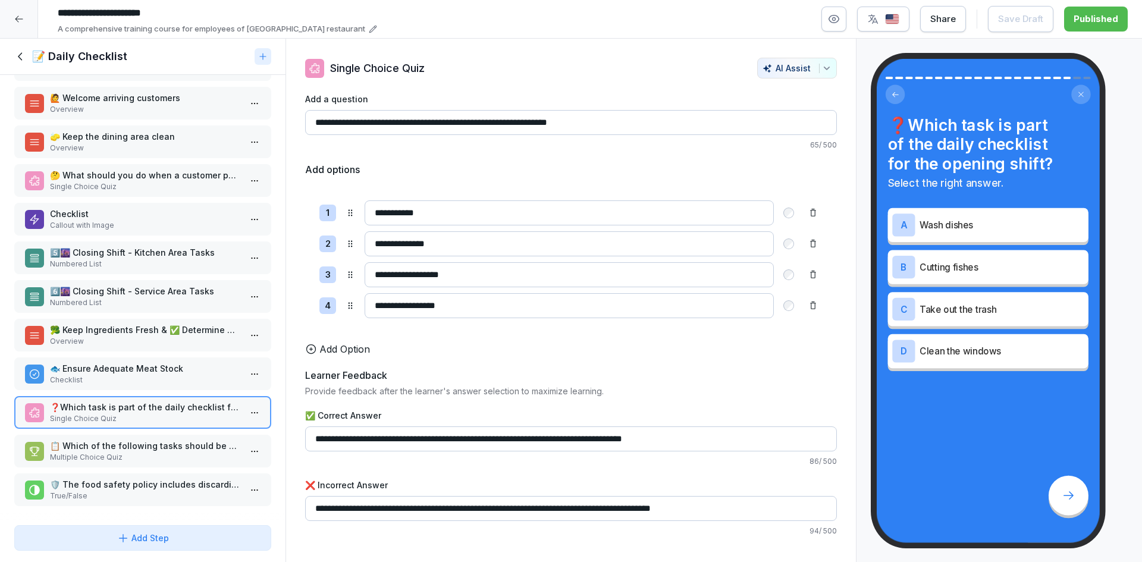
click at [151, 452] on p "Multiple Choice Quiz" at bounding box center [145, 457] width 190 height 11
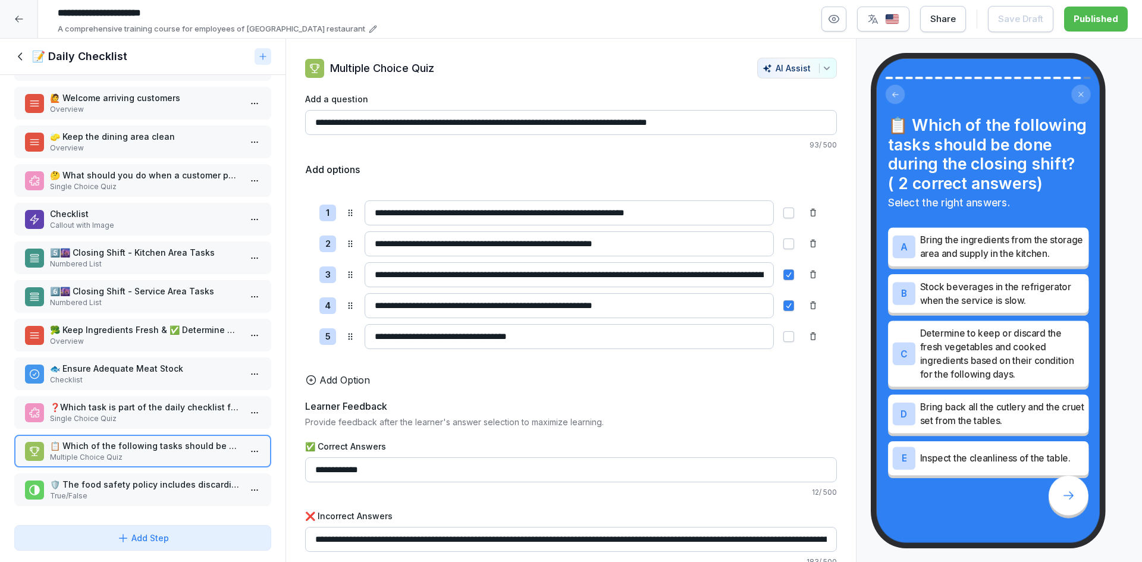
click at [153, 491] on p "True/False" at bounding box center [145, 496] width 190 height 11
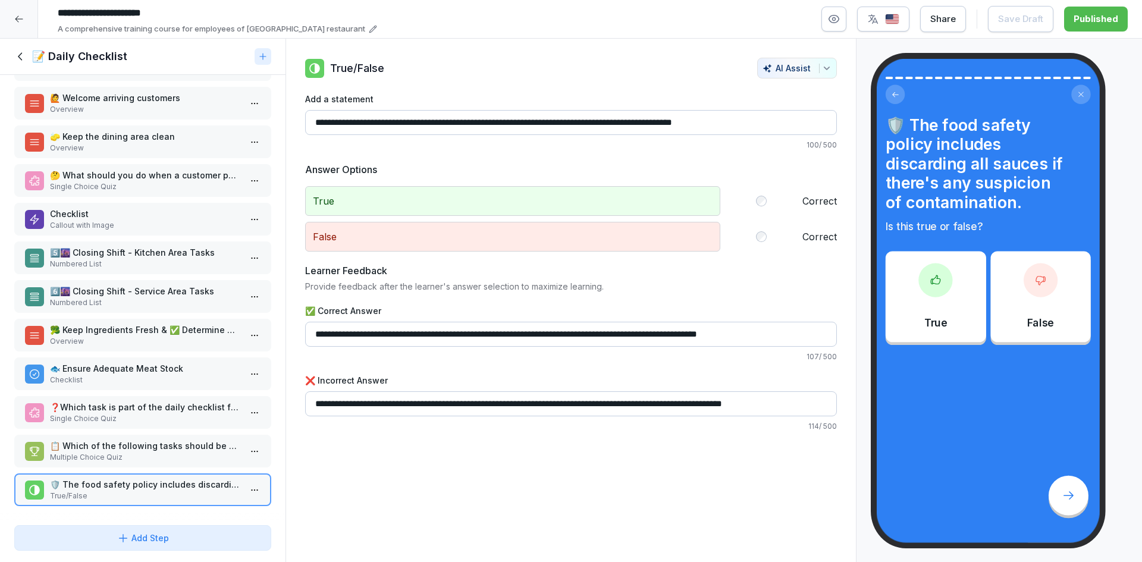
click at [81, 169] on p "🤔 What should you do when a customer pays with vouchers?" at bounding box center [145, 175] width 190 height 12
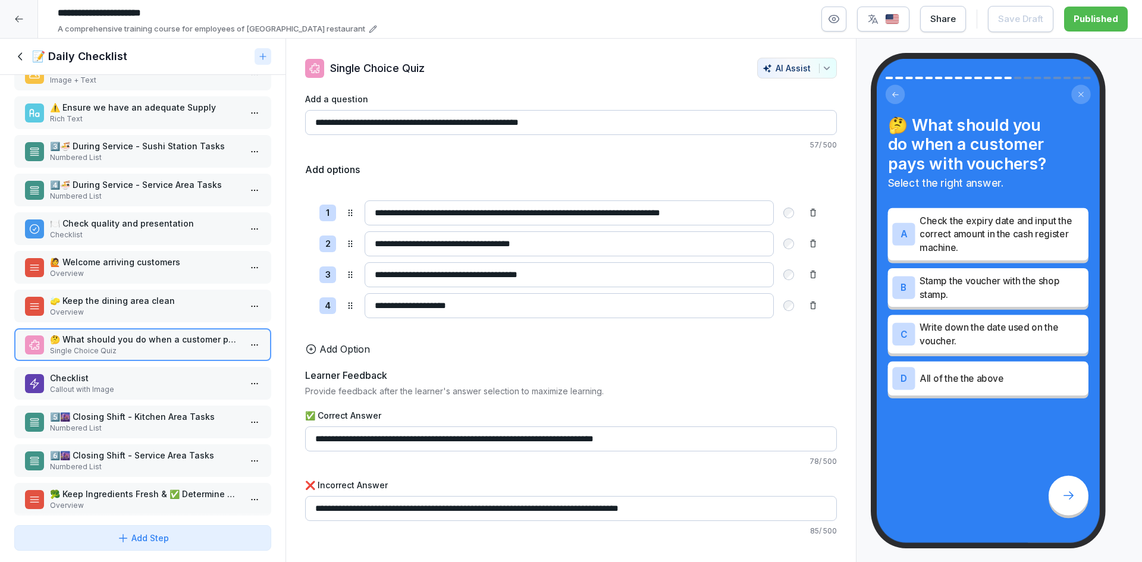
scroll to position [219, 0]
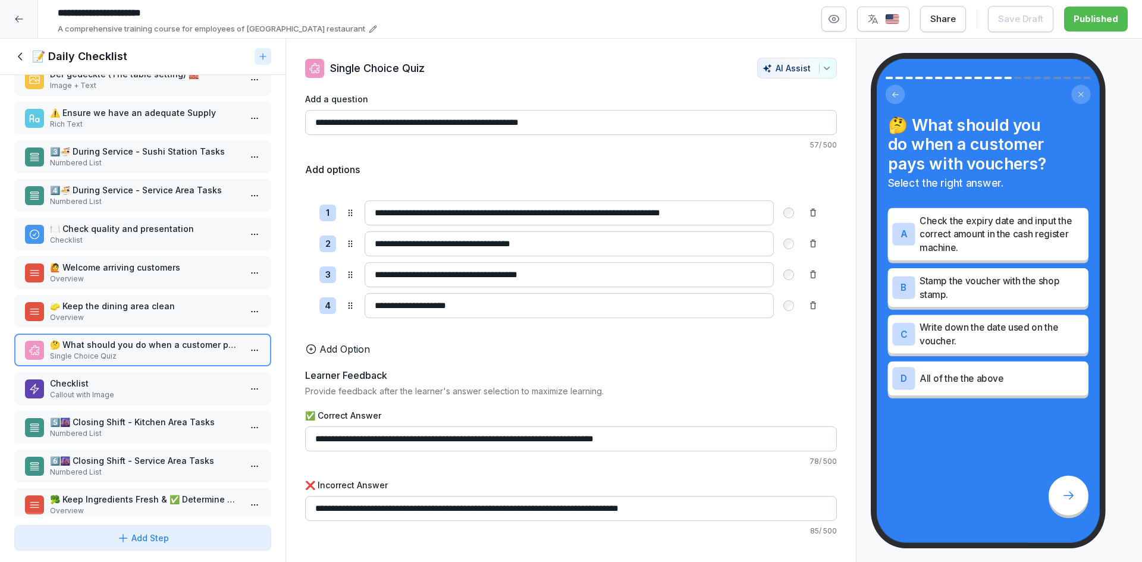
click at [125, 205] on p "Numbered List" at bounding box center [145, 201] width 190 height 11
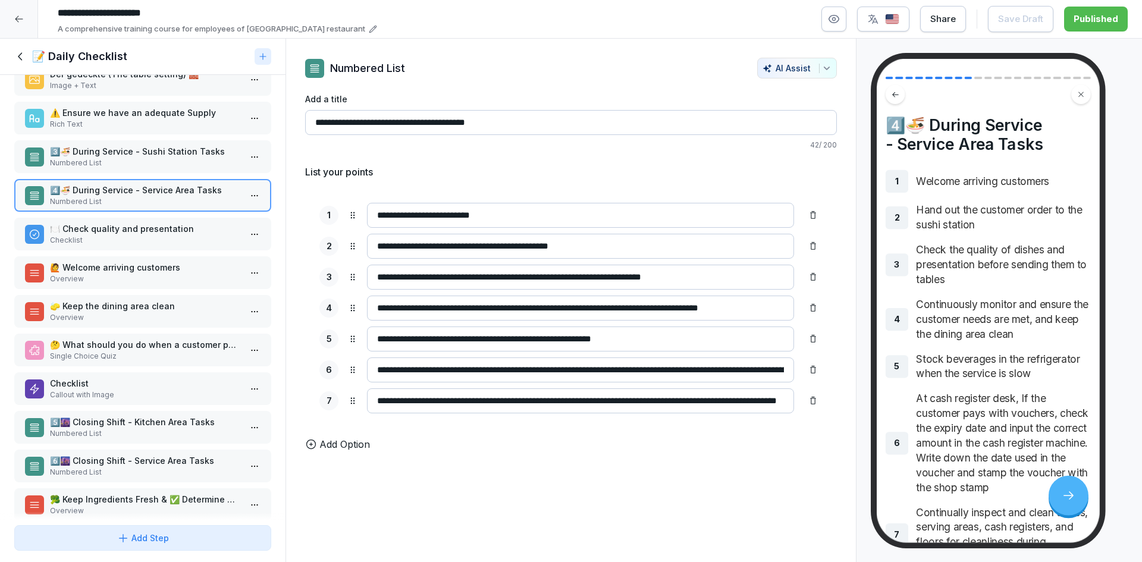
click at [121, 236] on p "Checklist" at bounding box center [145, 240] width 190 height 11
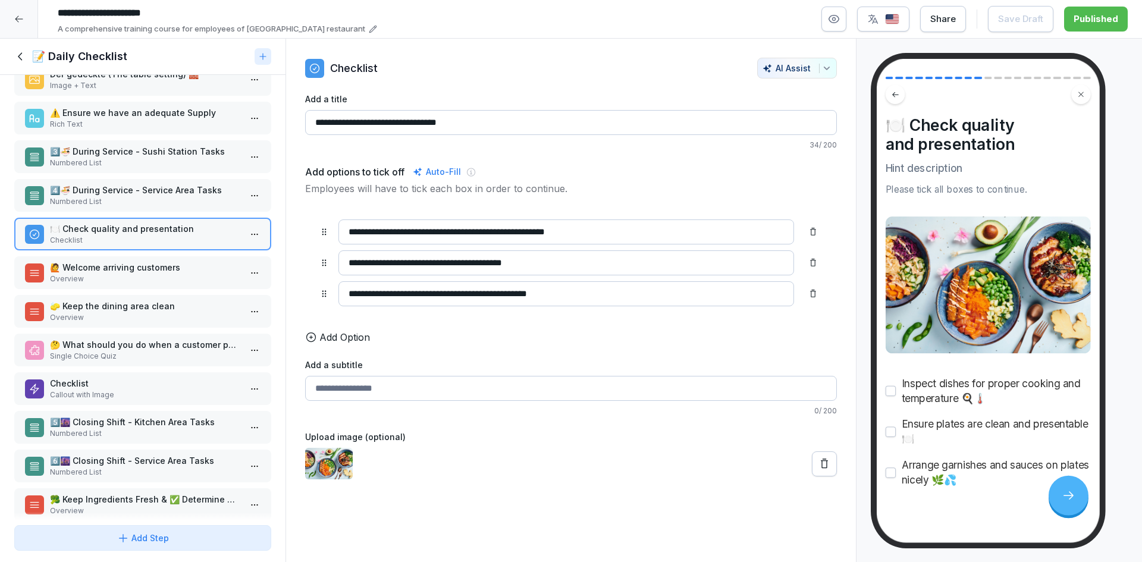
click at [127, 272] on p "🙋 Welcome arriving customers" at bounding box center [145, 267] width 190 height 12
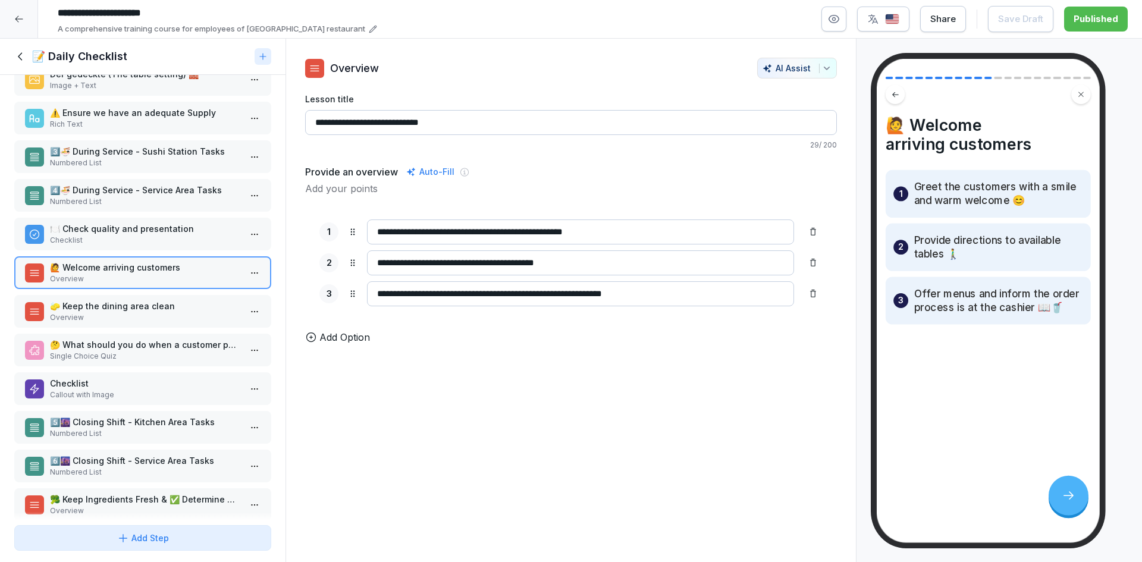
click at [127, 304] on p "🧽 Keep the dining area clean" at bounding box center [145, 306] width 190 height 12
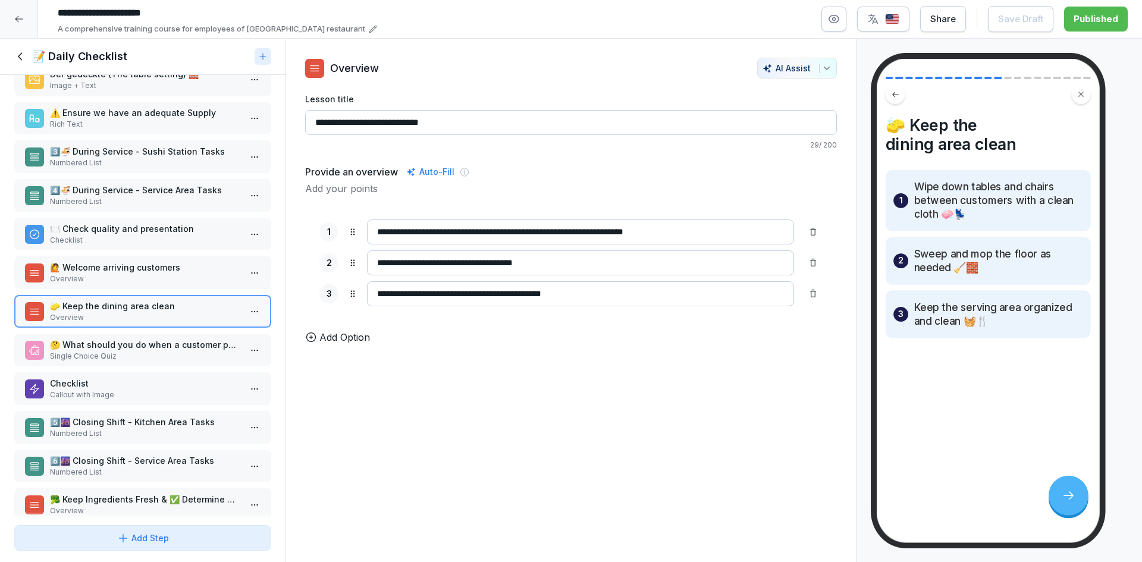
click at [124, 347] on p "🤔 What should you do when a customer pays with vouchers?" at bounding box center [145, 344] width 190 height 12
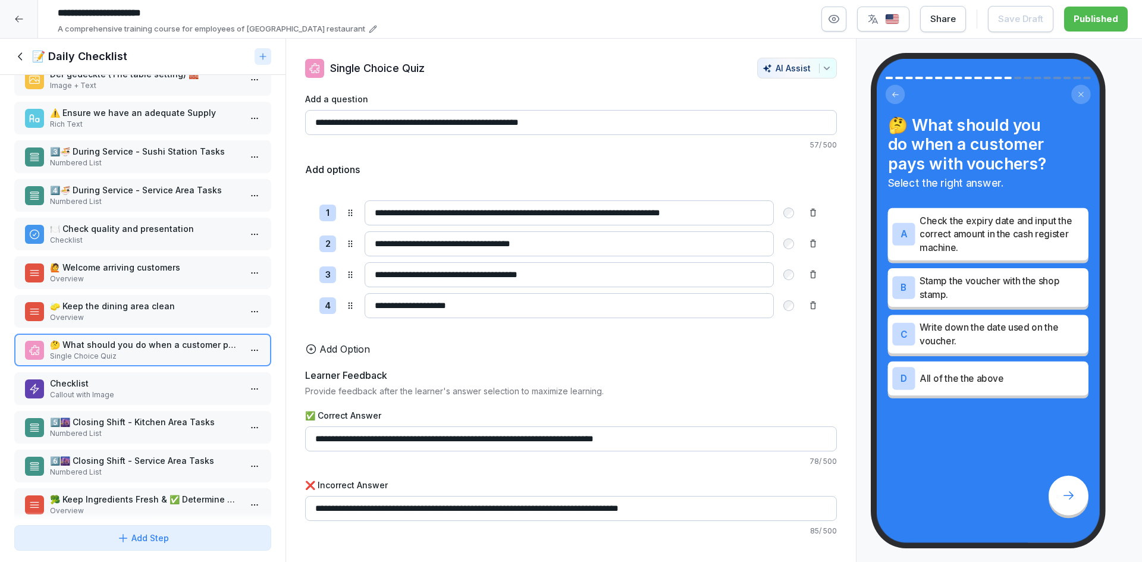
click at [140, 187] on p "4️⃣​🍜 During Service - Service Area Tasks" at bounding box center [145, 190] width 190 height 12
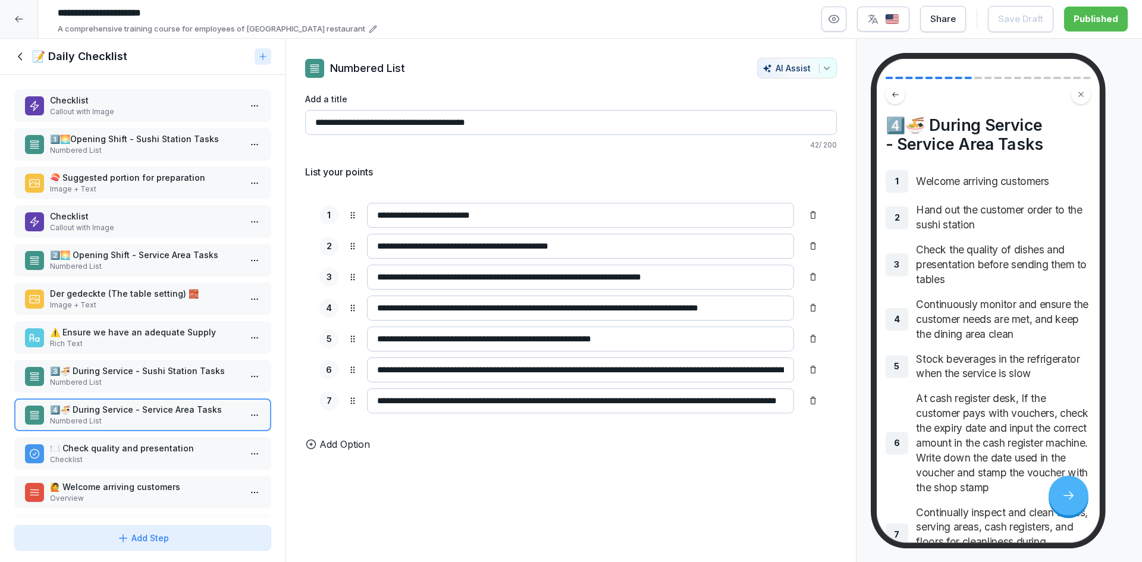
click at [142, 211] on p "Checklist" at bounding box center [145, 216] width 190 height 12
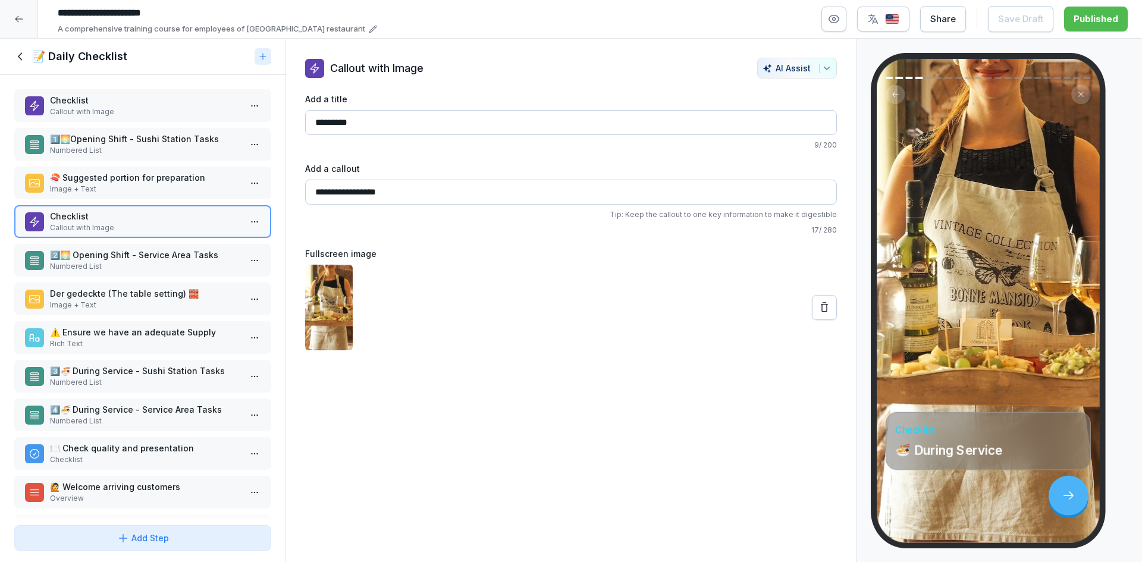
click at [147, 163] on div "Checklist Callout with Image 1️⃣​🌅Opening Shift - Sushi Station Tasks Numbered …" at bounding box center [143, 298] width 286 height 446
click at [146, 183] on p "🍣 Suggested portion for preparation" at bounding box center [145, 178] width 190 height 12
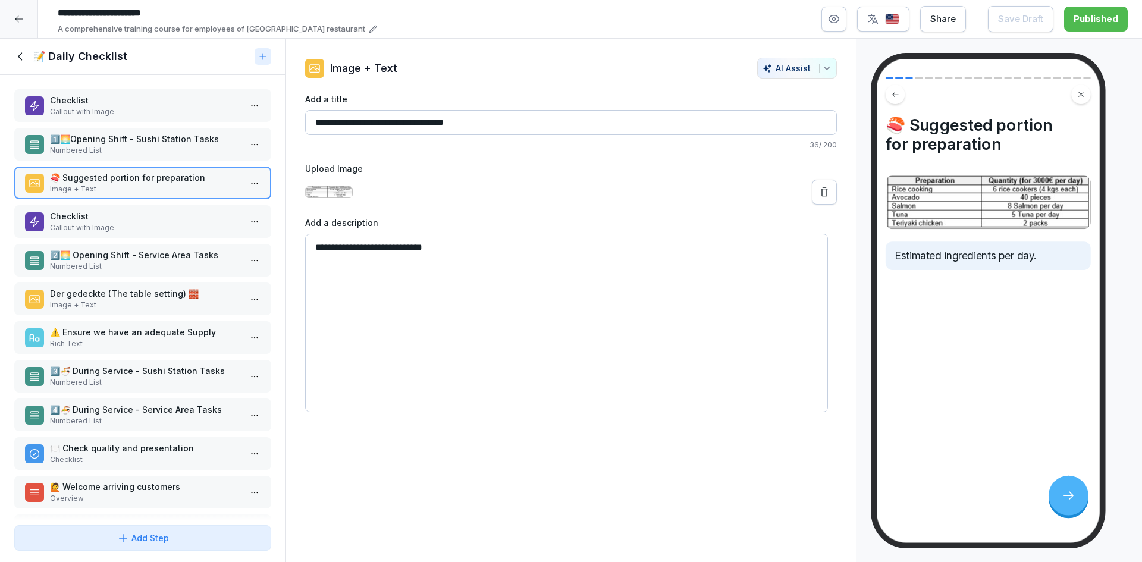
click at [144, 141] on p "1️⃣​🌅Opening Shift - Sushi Station Tasks" at bounding box center [145, 139] width 190 height 12
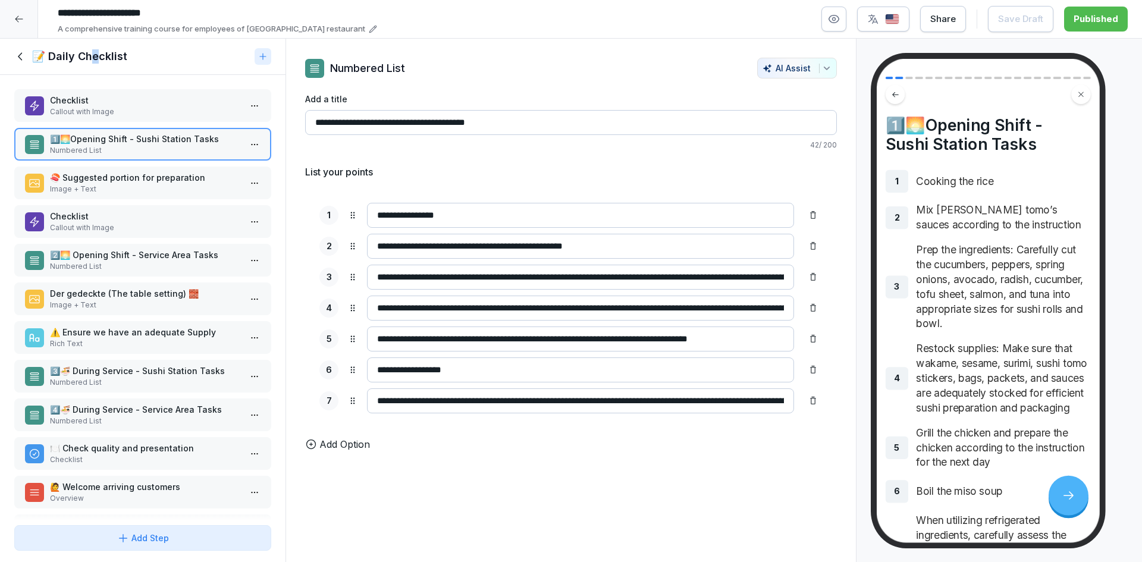
click at [96, 74] on div "📝 Daily Checklist" at bounding box center [143, 57] width 286 height 36
click at [91, 111] on p "Callout with Image" at bounding box center [145, 111] width 190 height 11
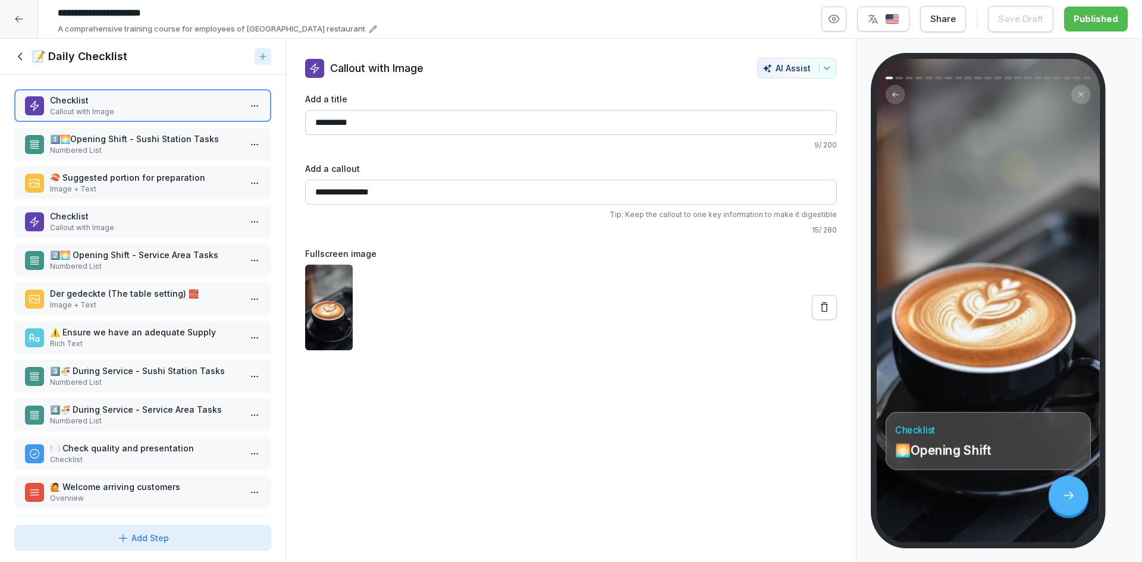
click at [25, 55] on icon at bounding box center [20, 56] width 13 height 13
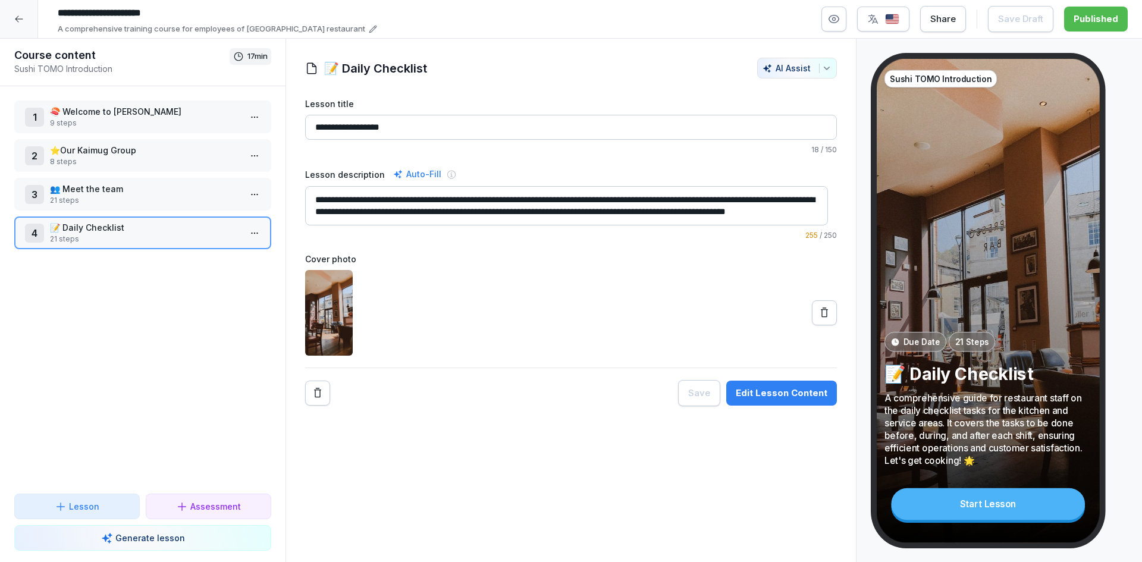
click at [131, 185] on p "👥 Meet the team" at bounding box center [145, 189] width 190 height 12
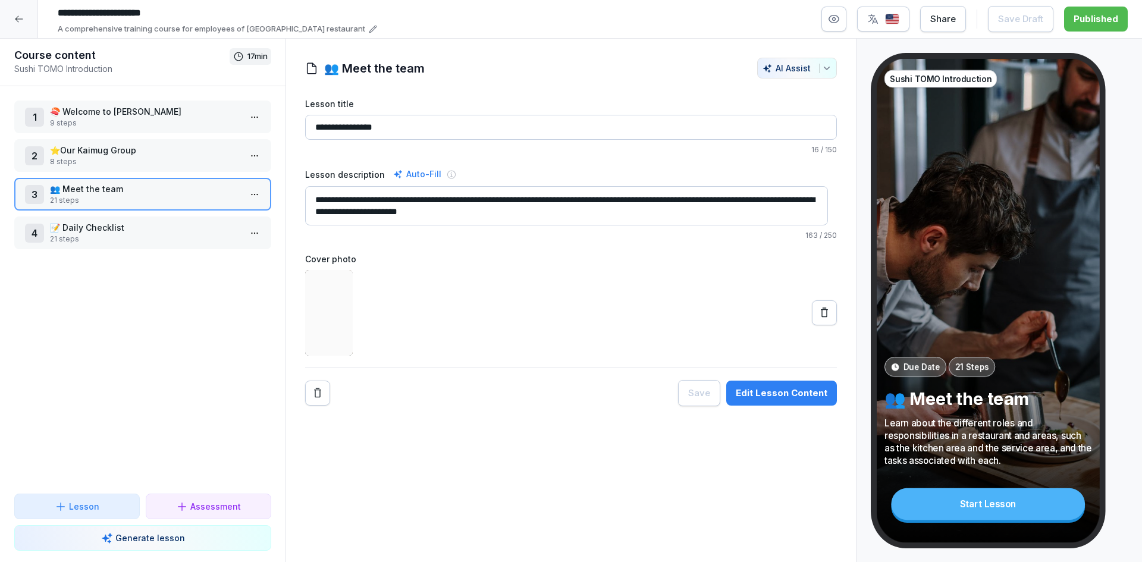
click at [738, 398] on div "Edit Lesson Content" at bounding box center [782, 393] width 92 height 13
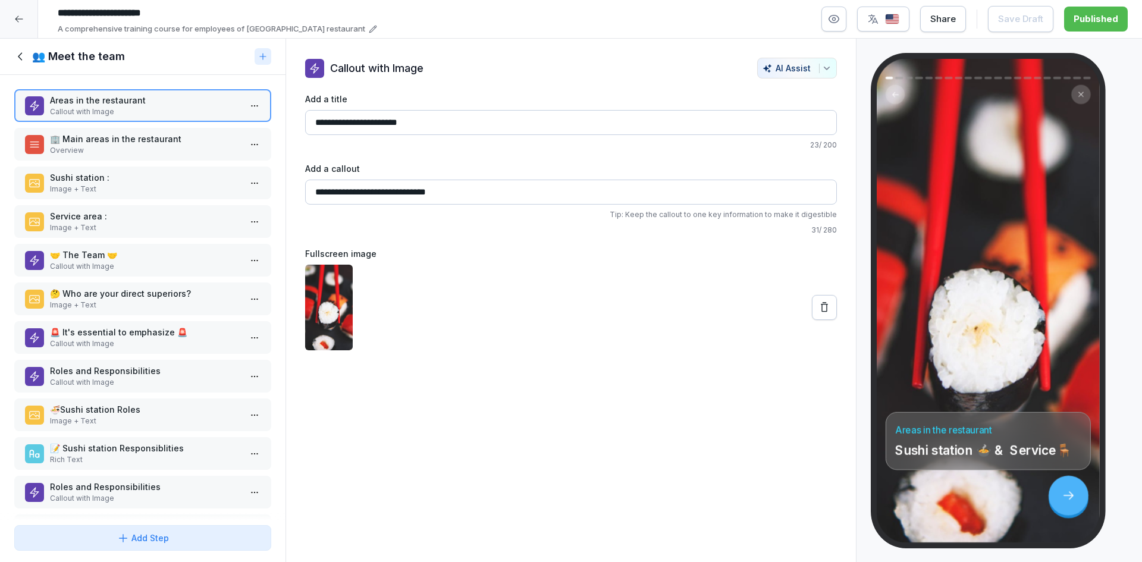
click at [150, 142] on p "🏢 Main areas in the restaurant" at bounding box center [145, 139] width 190 height 12
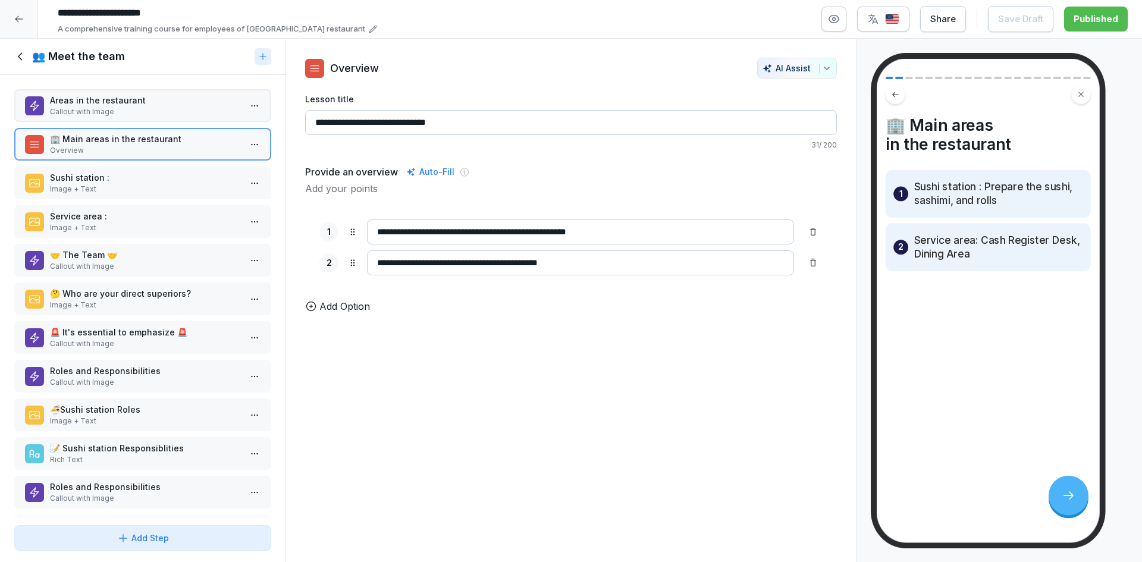
click at [139, 190] on p "Image + Text" at bounding box center [145, 189] width 190 height 11
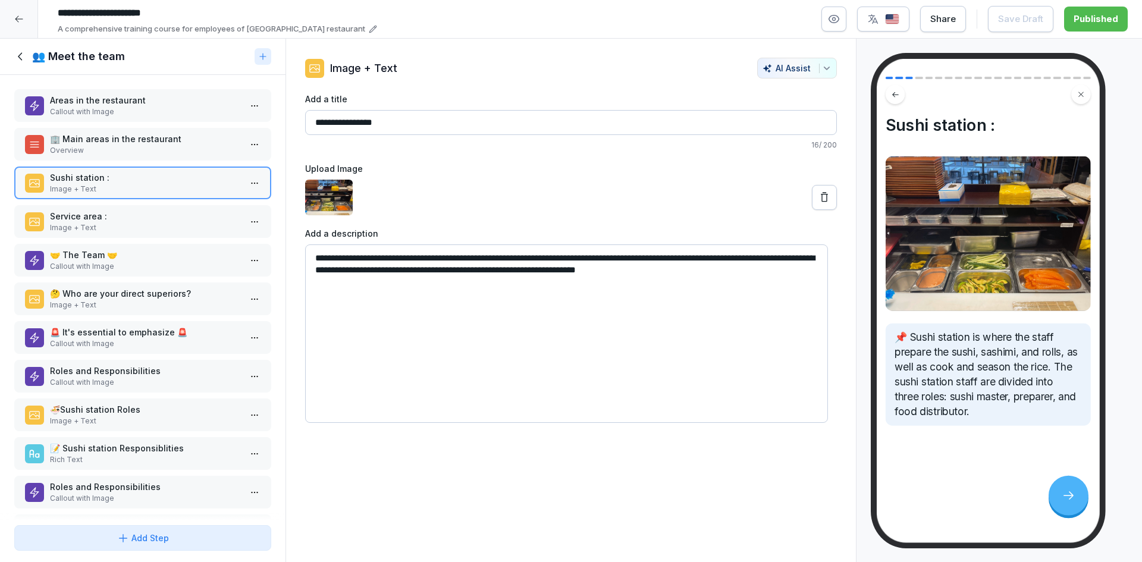
click at [116, 218] on p "Service area :" at bounding box center [145, 216] width 190 height 12
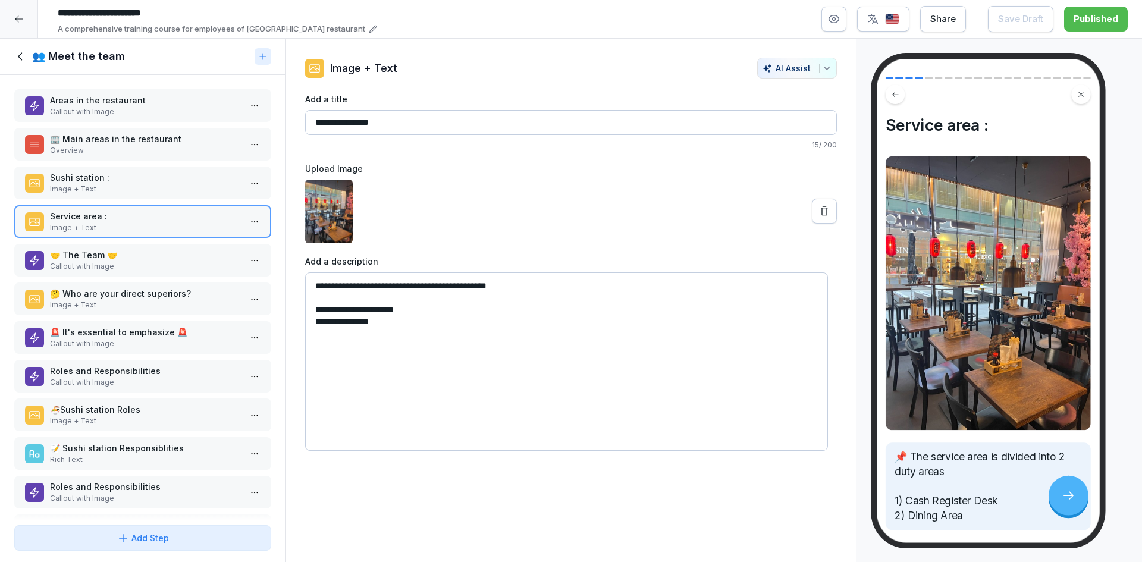
click at [116, 252] on p "🤝​ The Team 🤝​" at bounding box center [145, 255] width 190 height 12
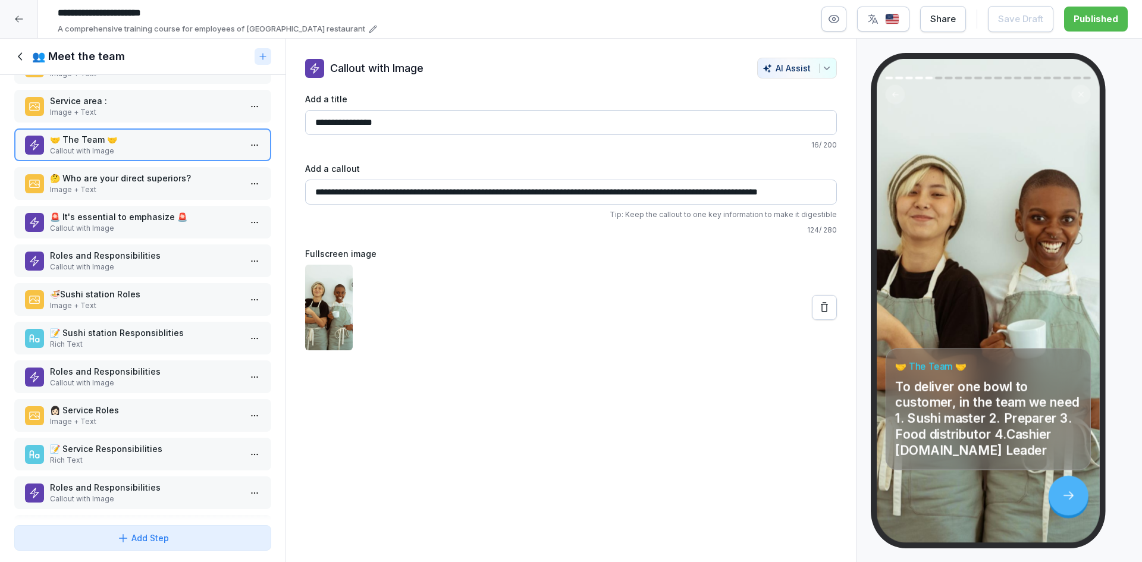
scroll to position [178, 0]
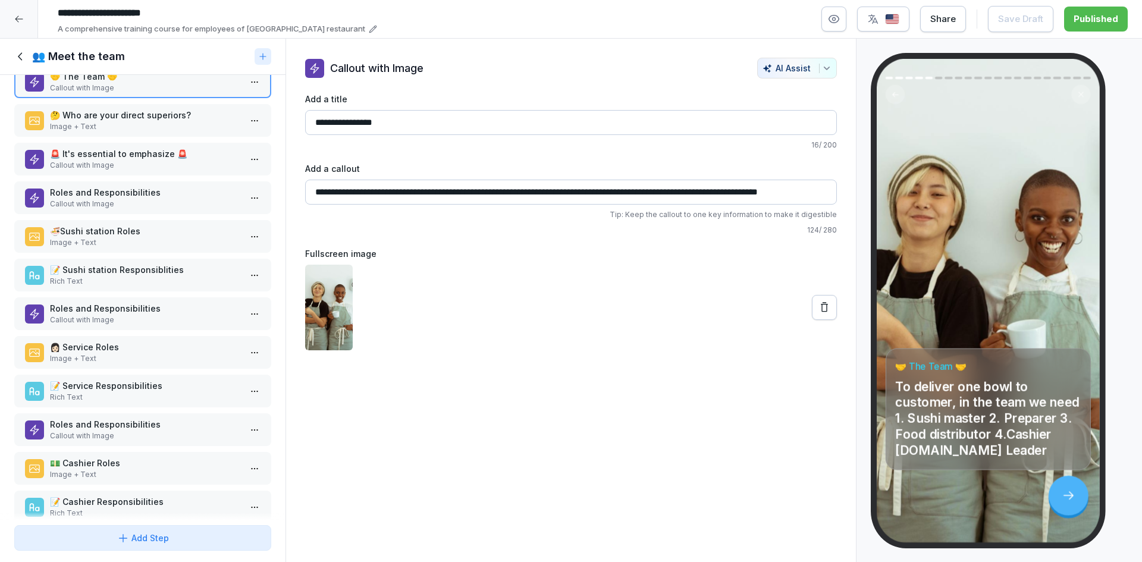
click at [163, 239] on p "Image + Text" at bounding box center [145, 242] width 190 height 11
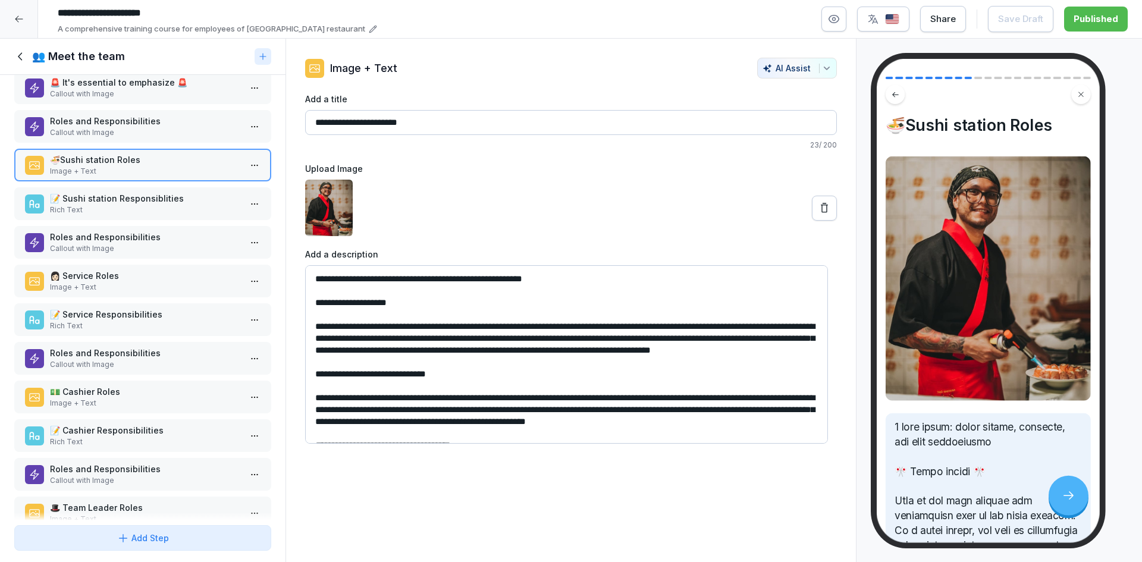
scroll to position [357, 0]
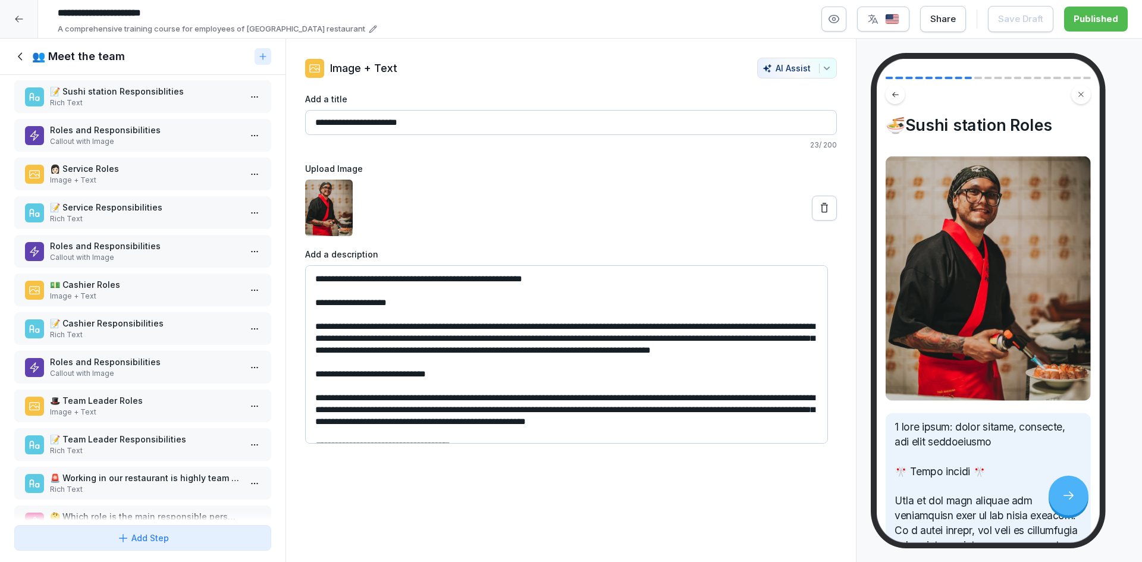
click at [142, 291] on p "Image + Text" at bounding box center [145, 296] width 190 height 11
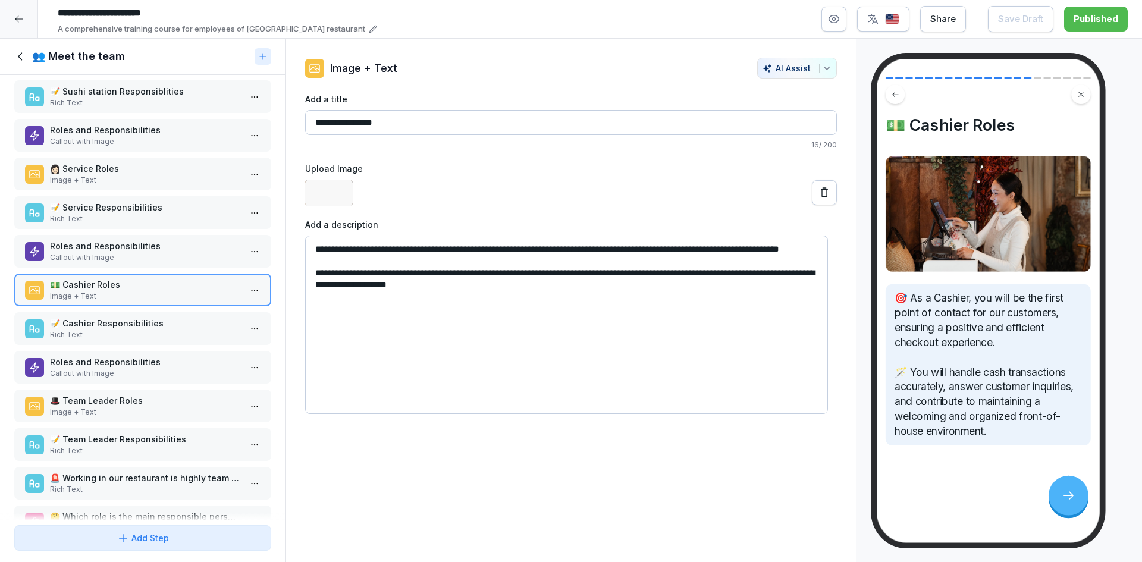
click at [142, 325] on p "​📝 Cashier Responsibilities" at bounding box center [145, 323] width 190 height 12
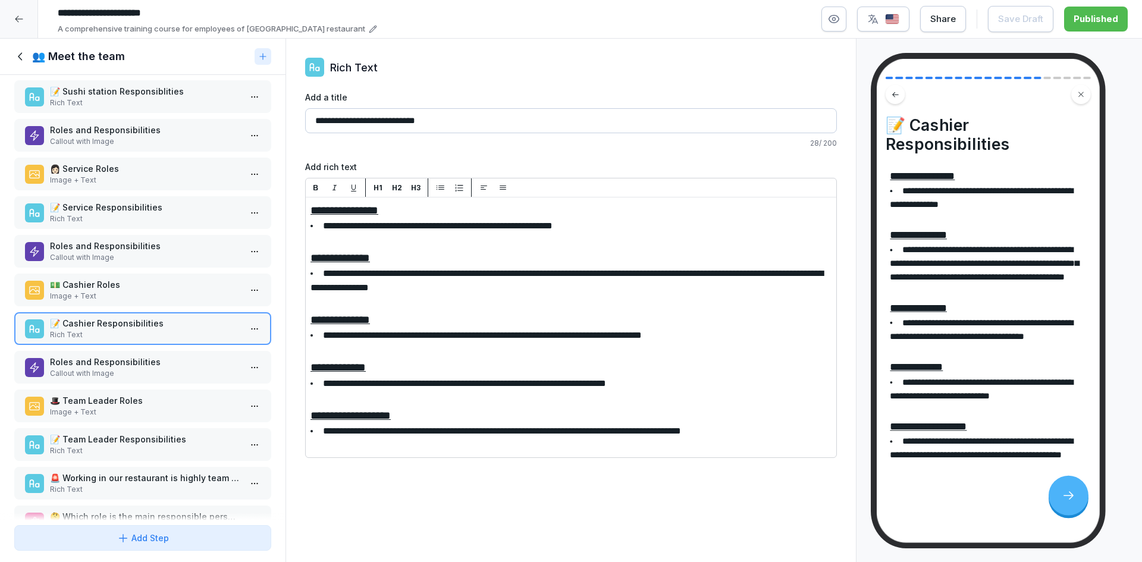
click at [146, 339] on p "Rich Text" at bounding box center [145, 335] width 190 height 11
click at [144, 368] on p "Callout with Image" at bounding box center [145, 373] width 190 height 11
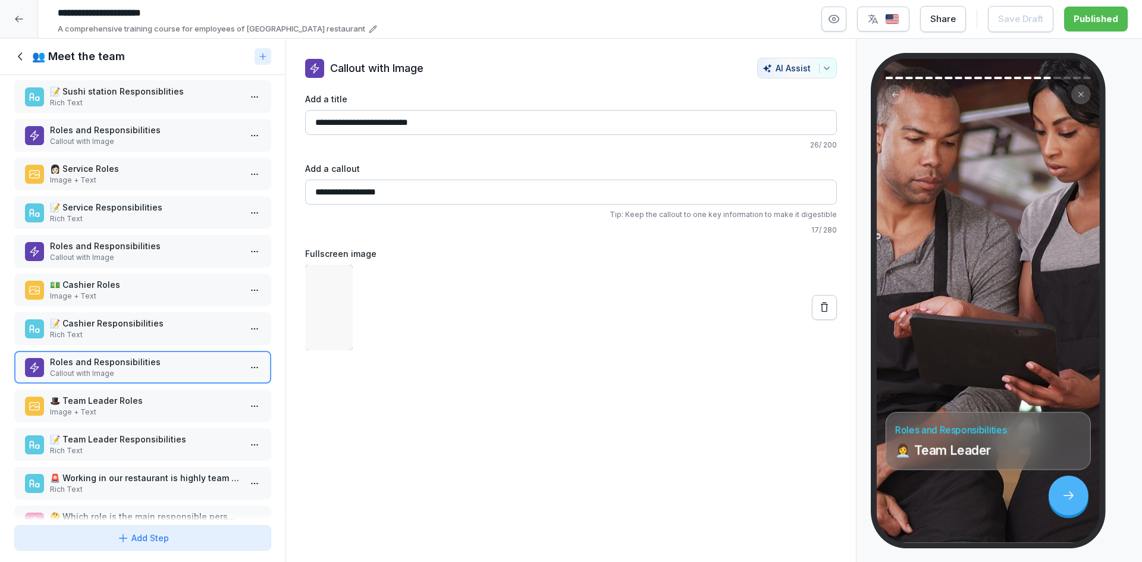
click at [143, 406] on p "🎩 Team Leader Roles" at bounding box center [145, 400] width 190 height 12
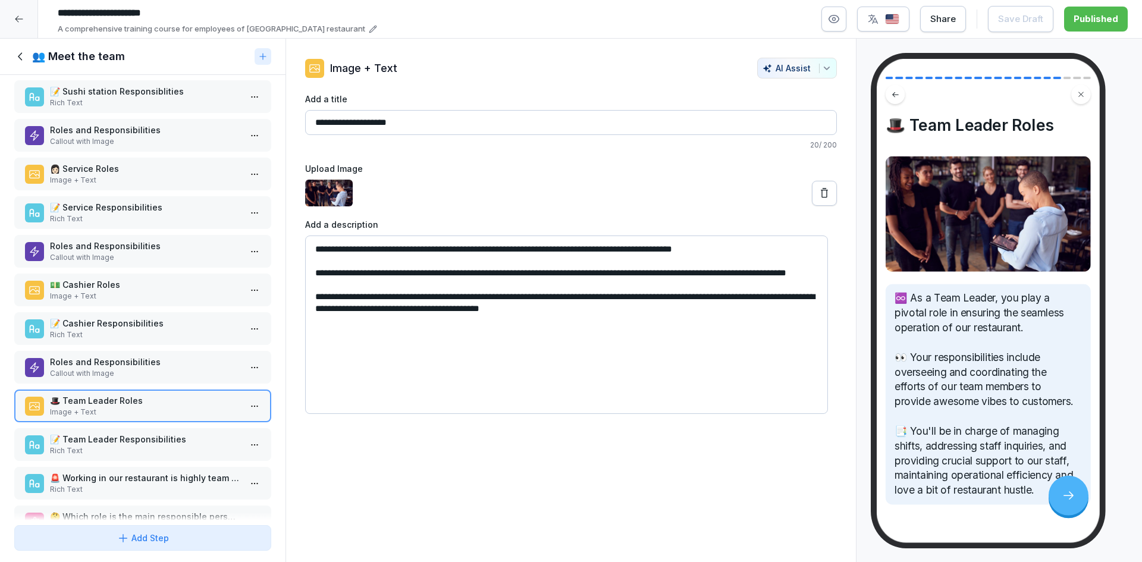
click at [142, 464] on div "Areas in the restaurant Callout with Image 🏢 Main areas in the restaurant Overv…" at bounding box center [143, 298] width 286 height 446
click at [143, 444] on p "📝 Team Leader Responsibilities" at bounding box center [145, 439] width 190 height 12
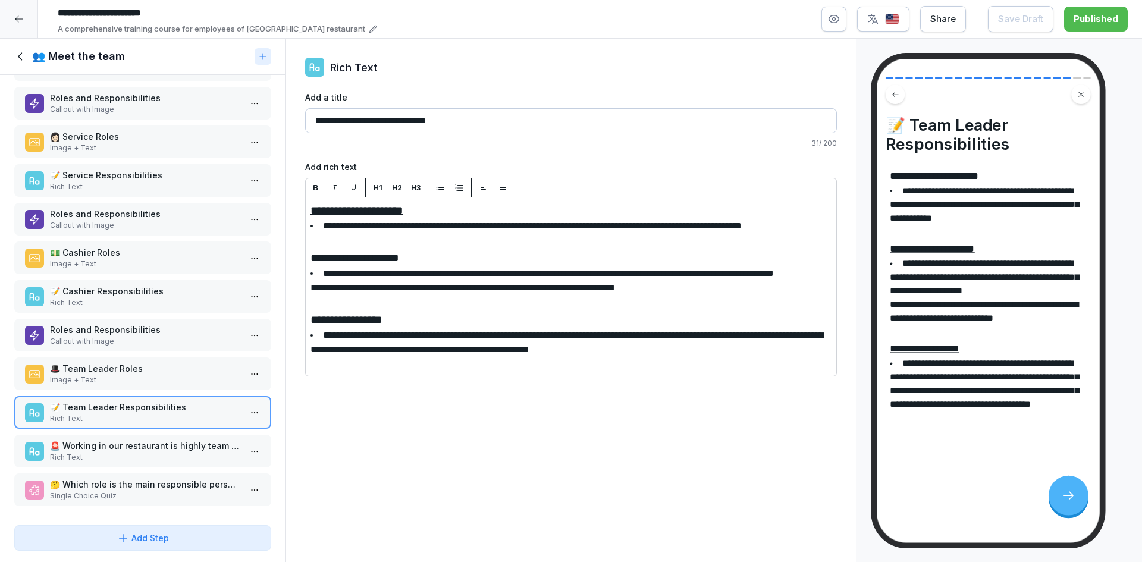
scroll to position [398, 0]
click at [112, 478] on p "🤔 Which role is the main responsible person for mixing sauces?" at bounding box center [145, 484] width 190 height 12
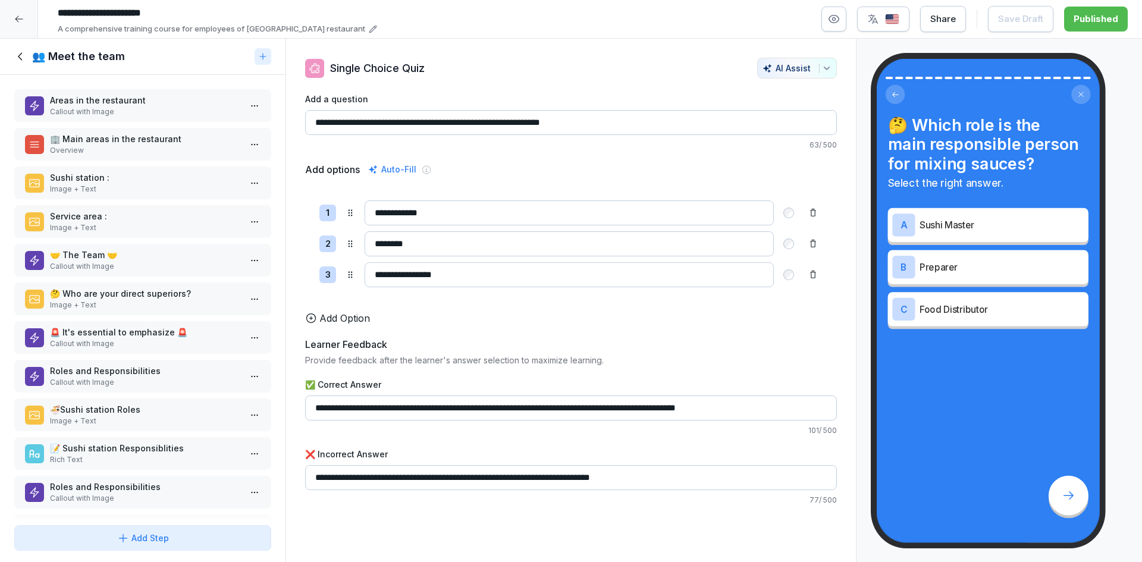
click at [168, 140] on p "🏢 Main areas in the restaurant" at bounding box center [145, 139] width 190 height 12
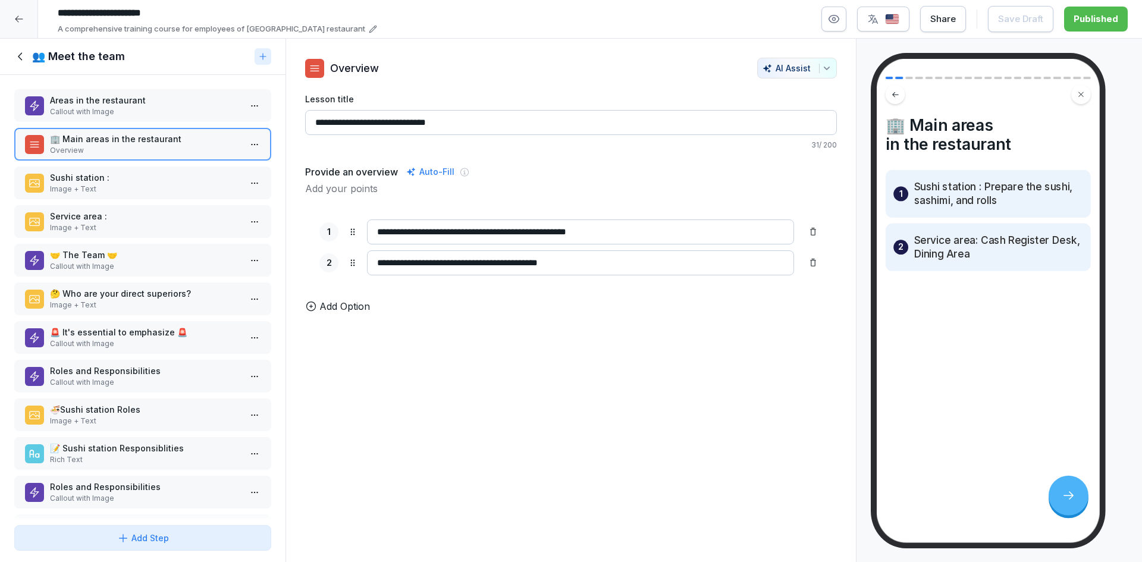
click at [161, 180] on p "Sushi station :" at bounding box center [145, 177] width 190 height 12
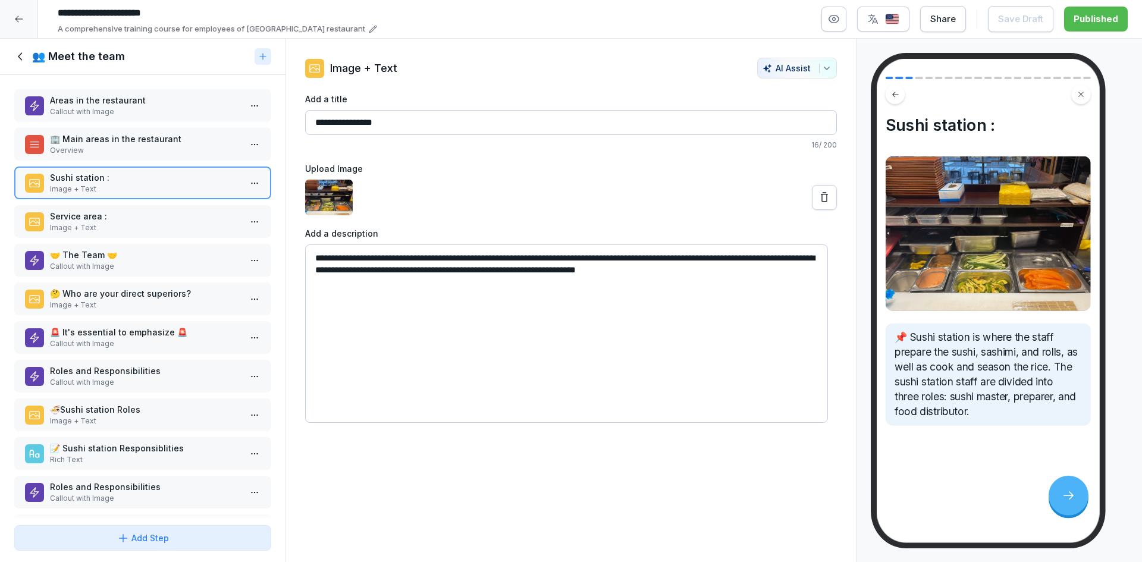
click at [162, 215] on p "Service area :" at bounding box center [145, 216] width 190 height 12
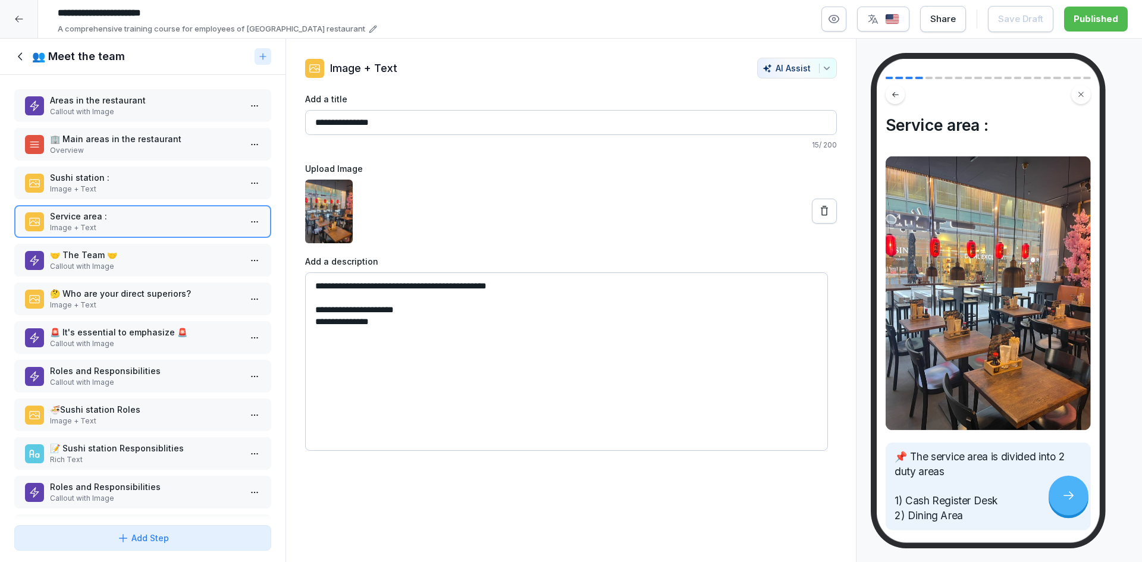
click at [164, 266] on p "Callout with Image" at bounding box center [145, 266] width 190 height 11
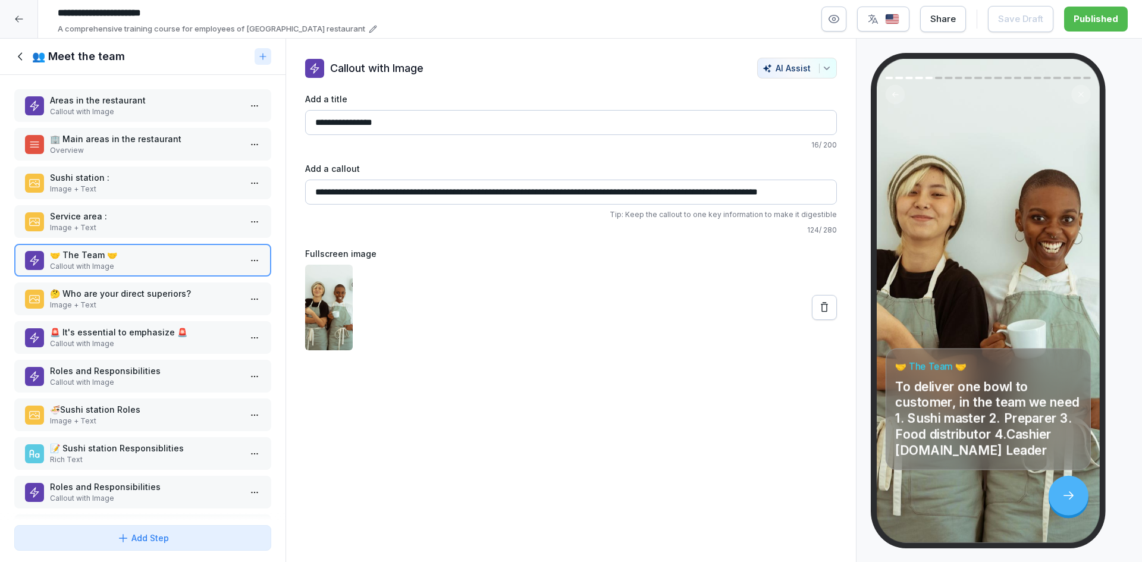
click at [155, 299] on p "🤔 Who are your direct superiors?" at bounding box center [145, 293] width 190 height 12
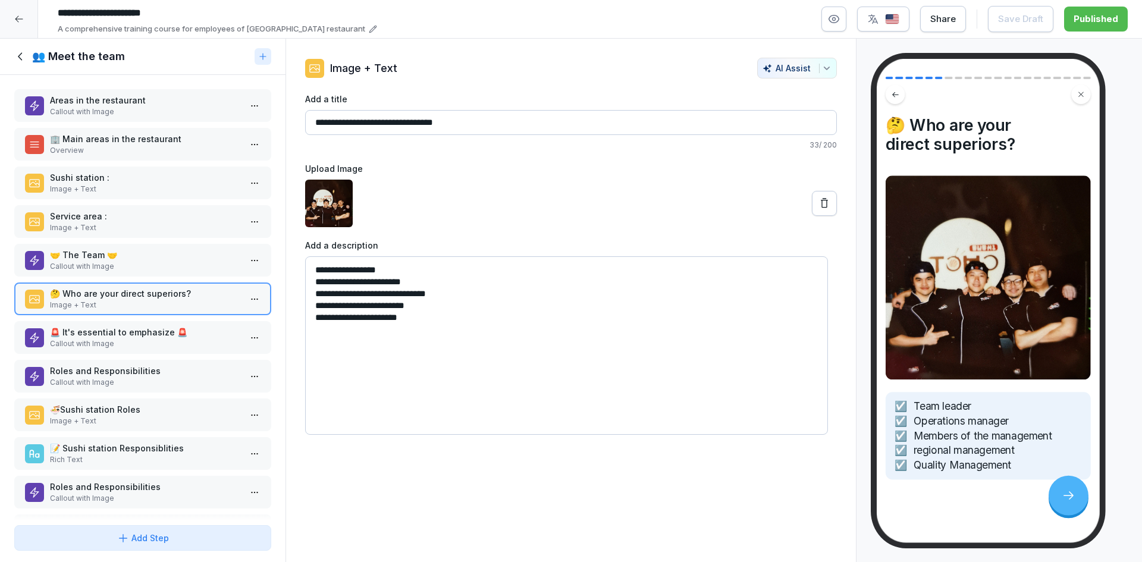
click at [17, 55] on icon at bounding box center [20, 56] width 13 height 13
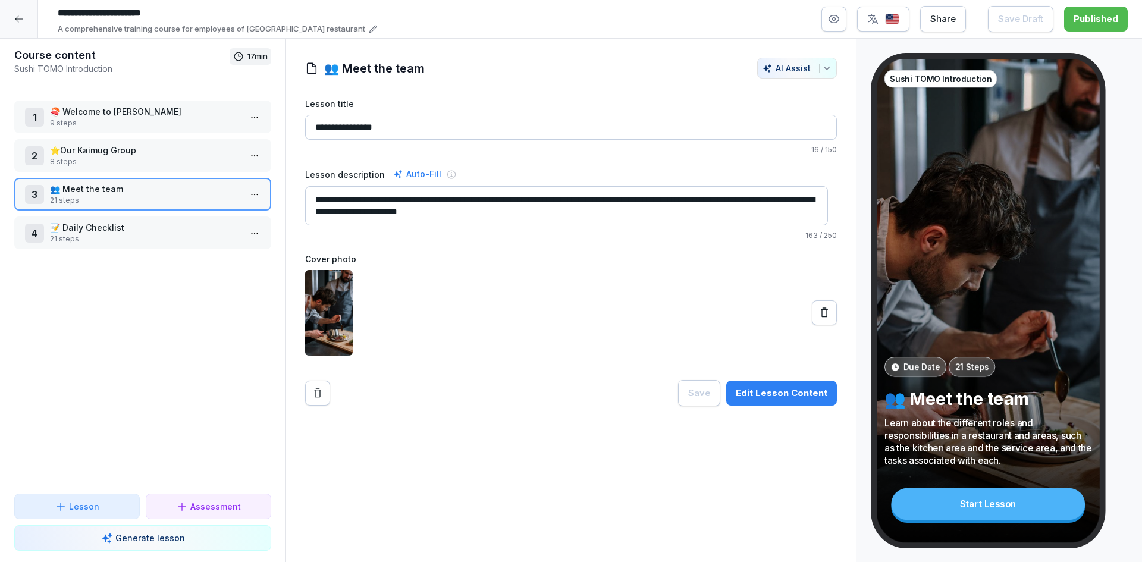
click at [135, 115] on p "🍣​ Welcome to [PERSON_NAME]" at bounding box center [145, 111] width 190 height 12
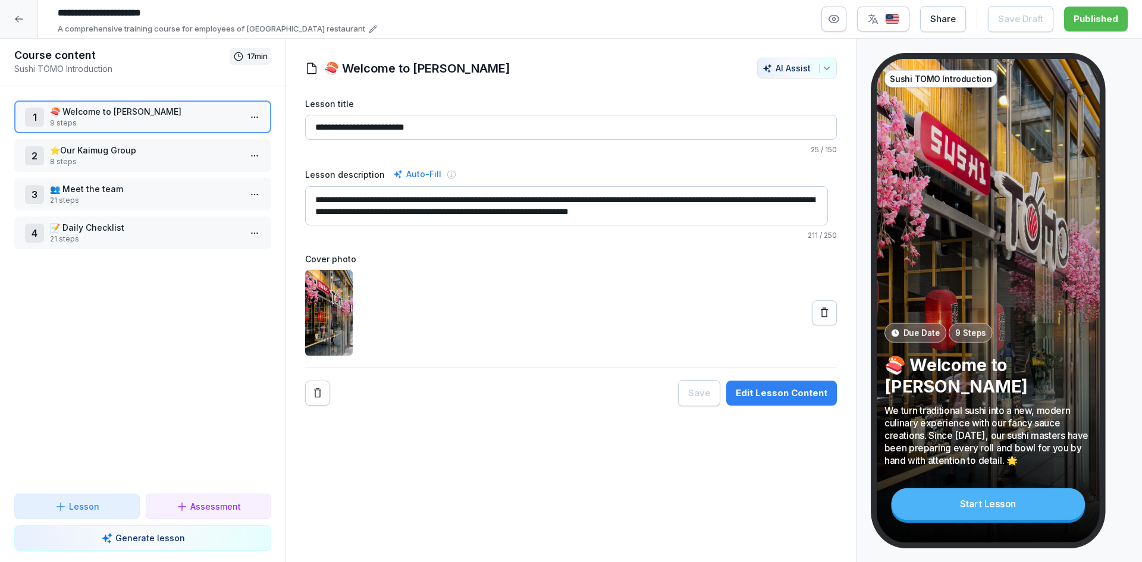
click at [817, 402] on button "Edit Lesson Content" at bounding box center [781, 393] width 111 height 25
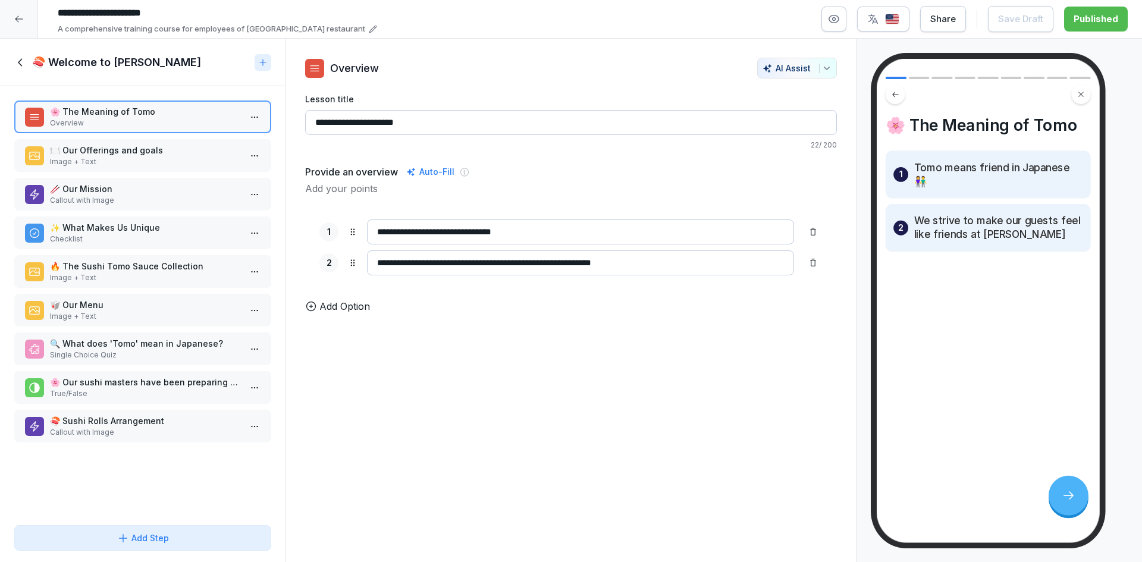
click at [89, 149] on p "🍽️ Our Offerings and goals" at bounding box center [145, 150] width 190 height 12
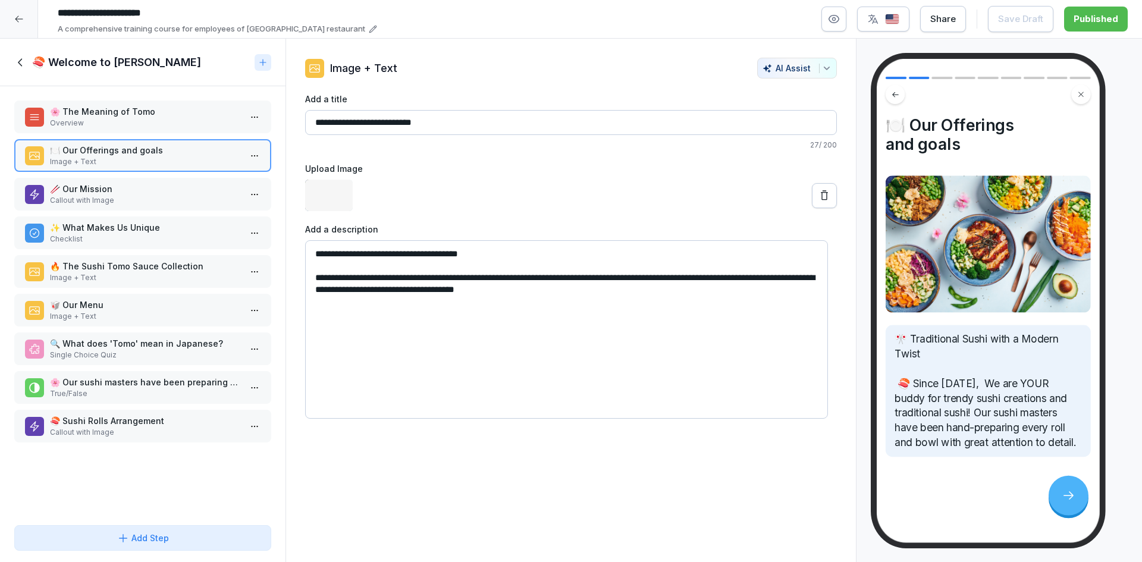
click at [109, 203] on p "Callout with Image" at bounding box center [145, 200] width 190 height 11
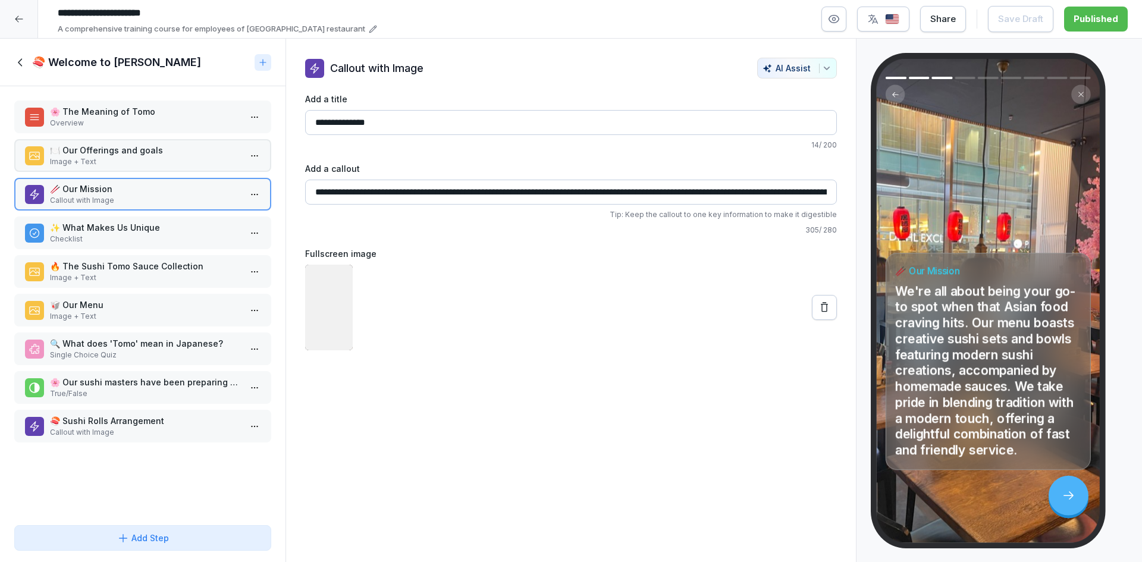
click at [113, 242] on p "Checklist" at bounding box center [145, 239] width 190 height 11
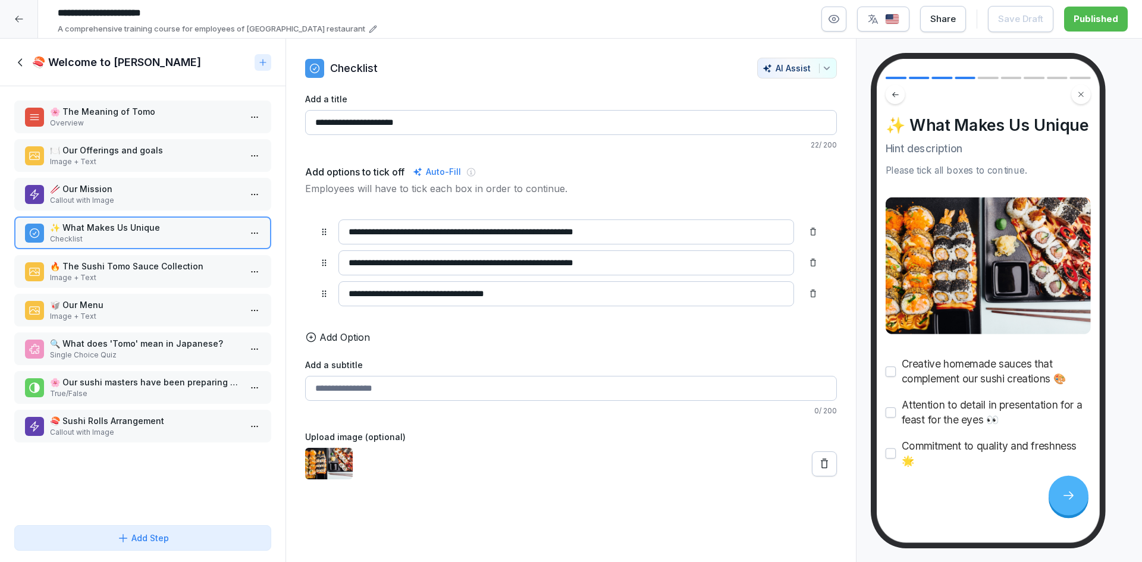
click at [120, 281] on p "Image + Text" at bounding box center [145, 277] width 190 height 11
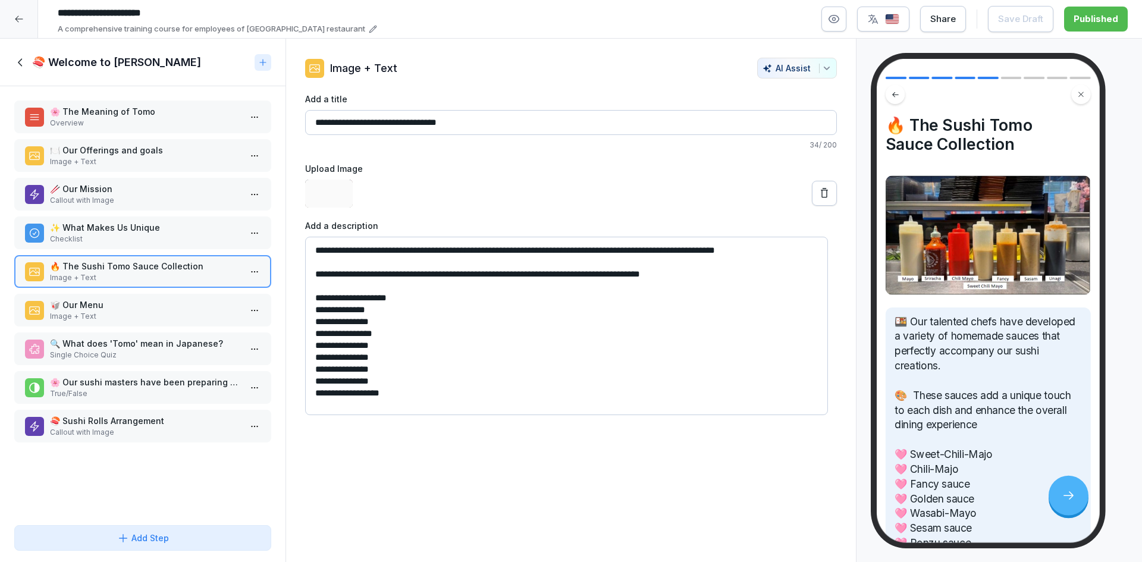
click at [123, 306] on p "🥡​ Our Menu" at bounding box center [145, 305] width 190 height 12
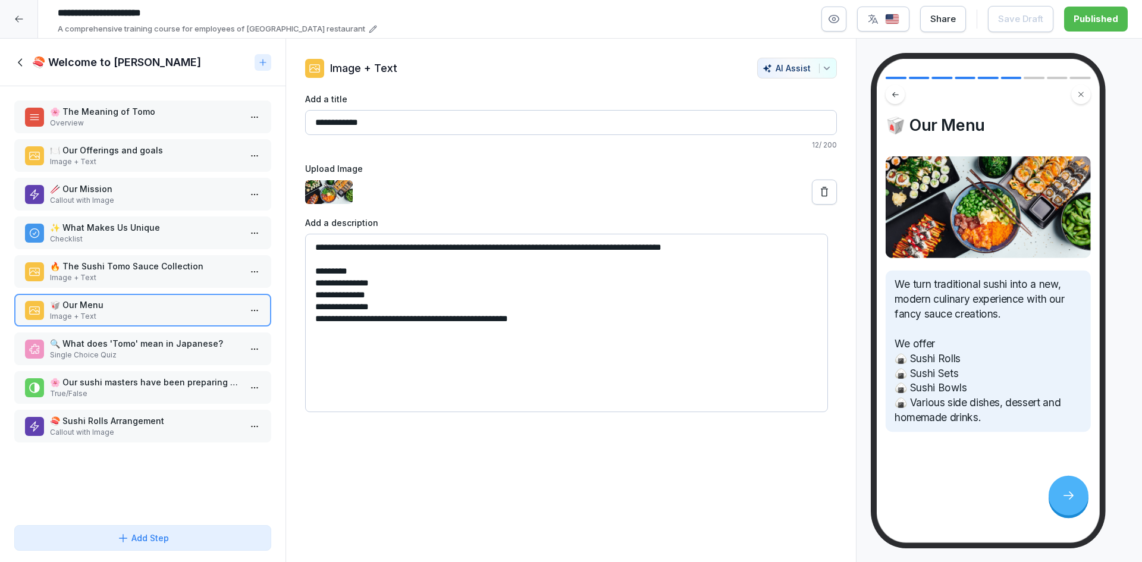
click at [133, 321] on p "Image + Text" at bounding box center [145, 316] width 190 height 11
click at [135, 371] on div "🌸 The Meaning of Tomo Overview 🍽️ Our Offerings and goals Image + Text 🥢 Our Mi…" at bounding box center [143, 303] width 286 height 434
